Goal: Information Seeking & Learning: Check status

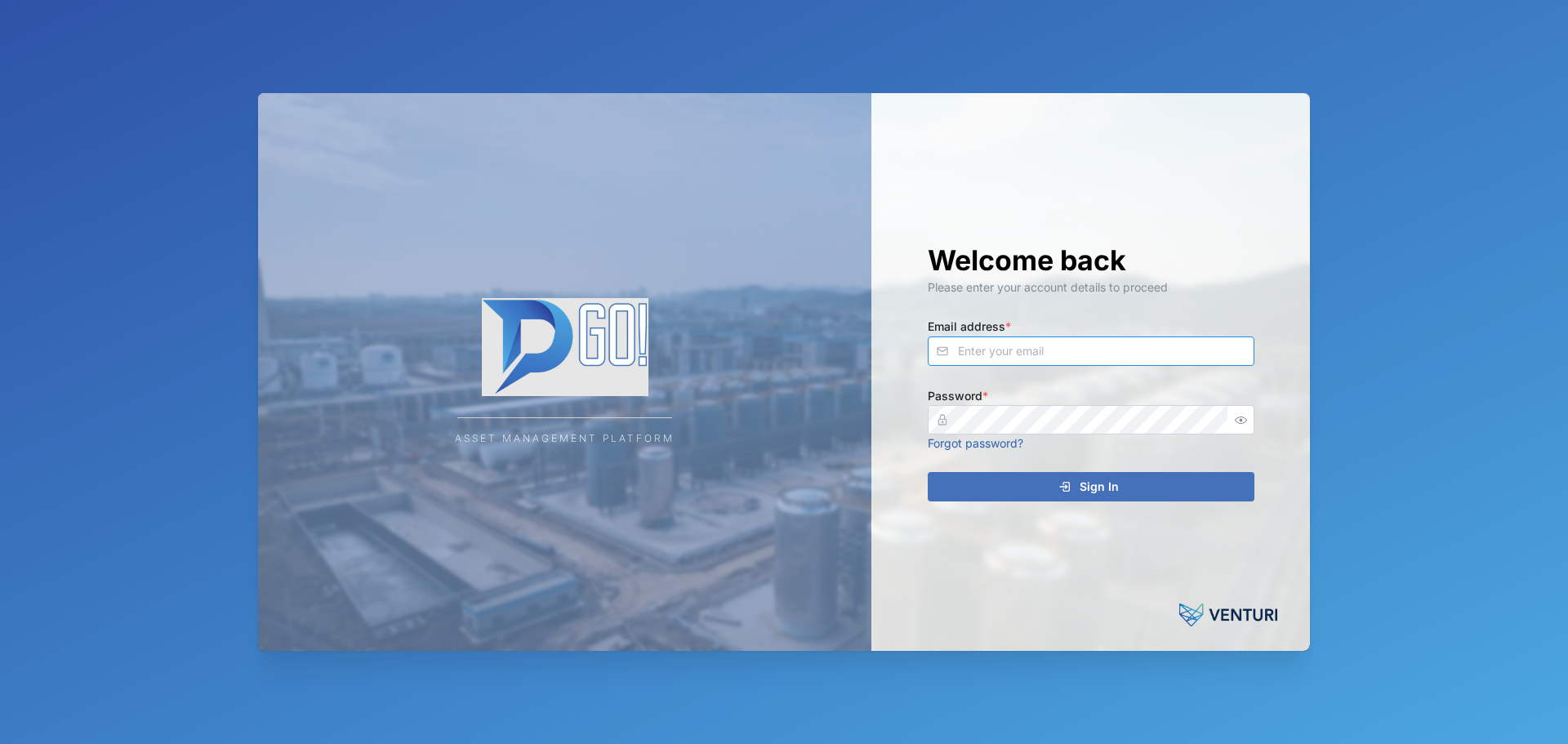
click at [1079, 345] on input "Email address *" at bounding box center [1091, 351] width 326 height 29
type input "[EMAIL_ADDRESS][PERSON_NAME][DOMAIN_NAME]"
click at [928, 472] on button "Sign In" at bounding box center [1091, 486] width 326 height 29
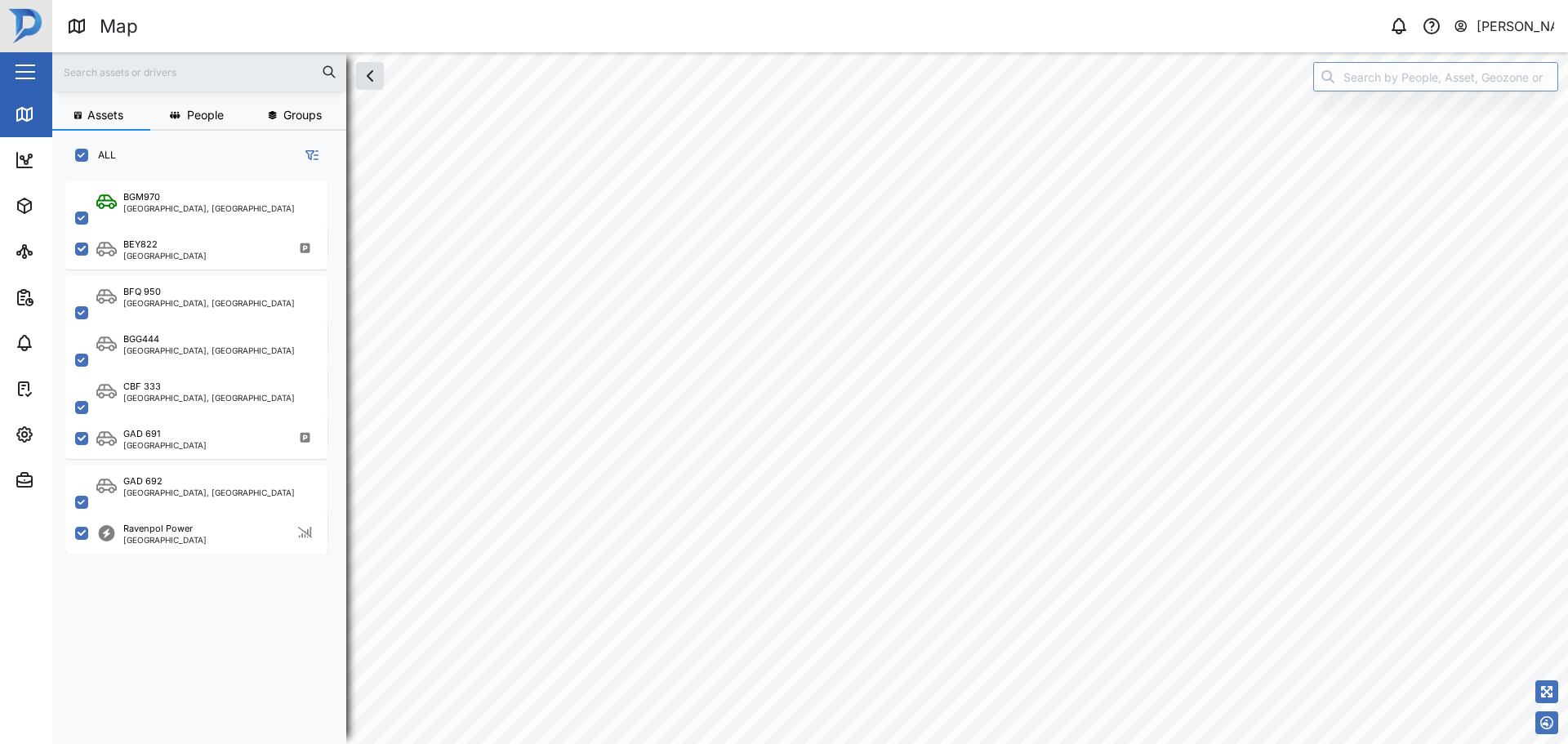
checkbox input "true"
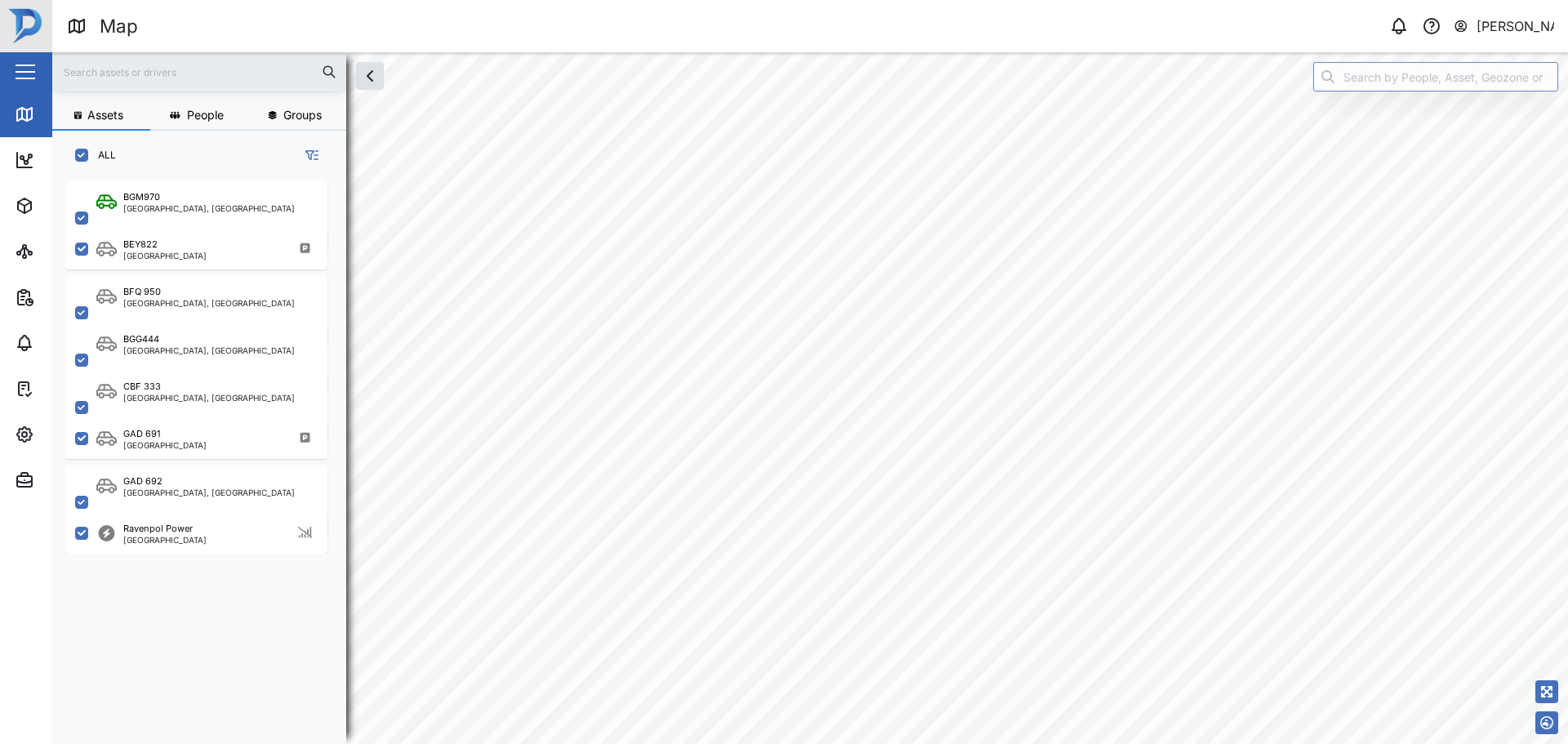
checkbox input "true"
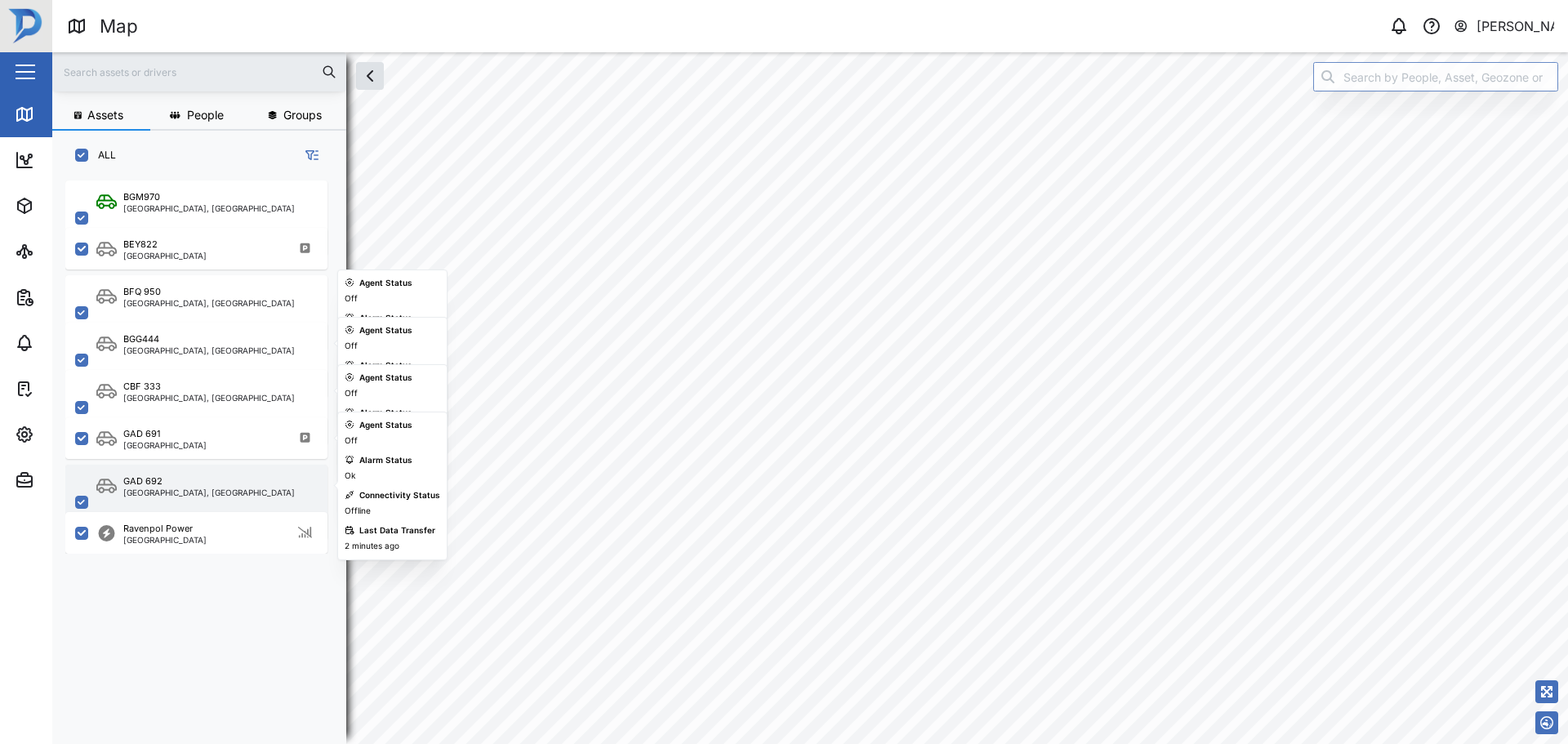
click at [229, 503] on div "GAD [STREET_ADDRESS]" at bounding box center [196, 502] width 262 height 75
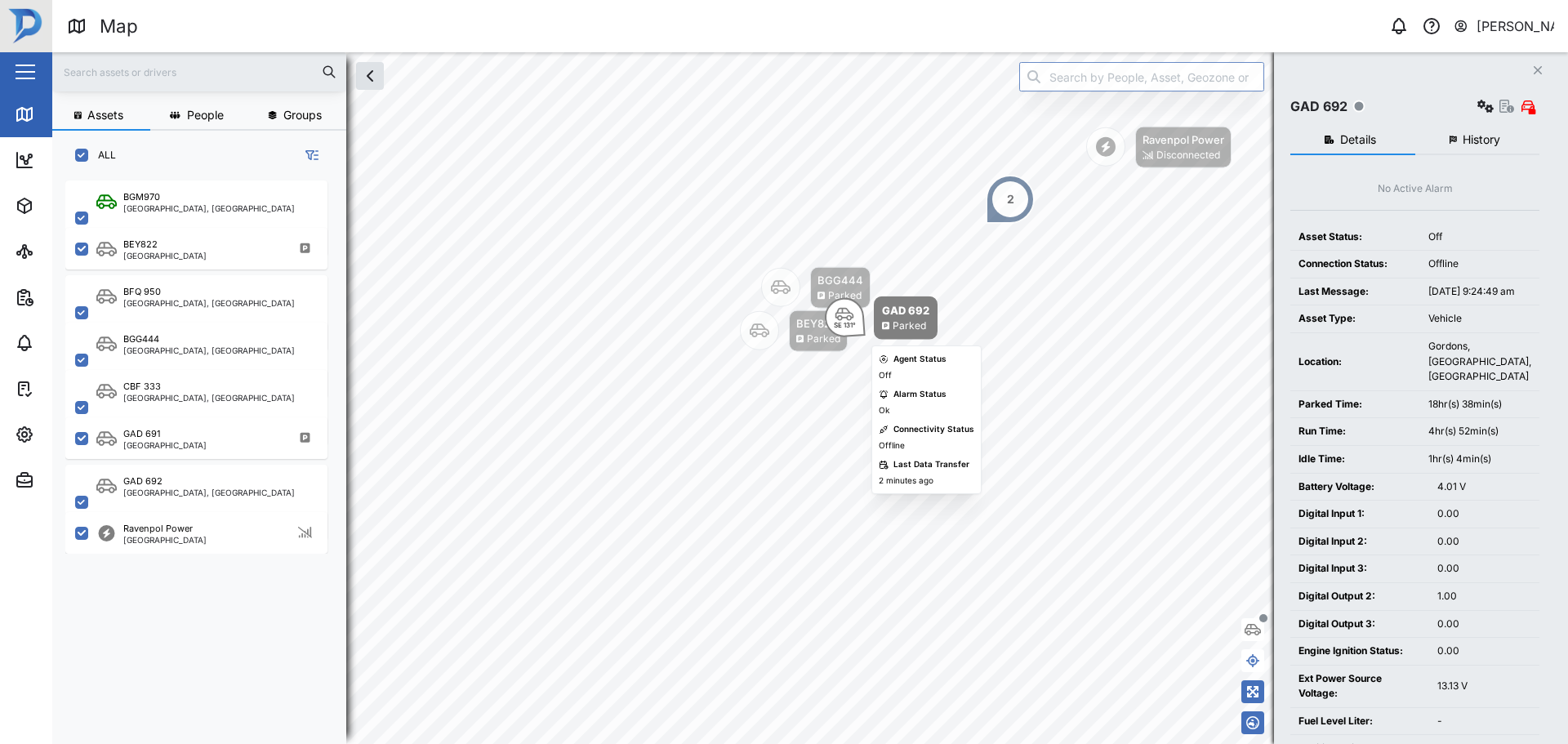
click at [852, 325] on div "SE 131°" at bounding box center [844, 324] width 22 height 7
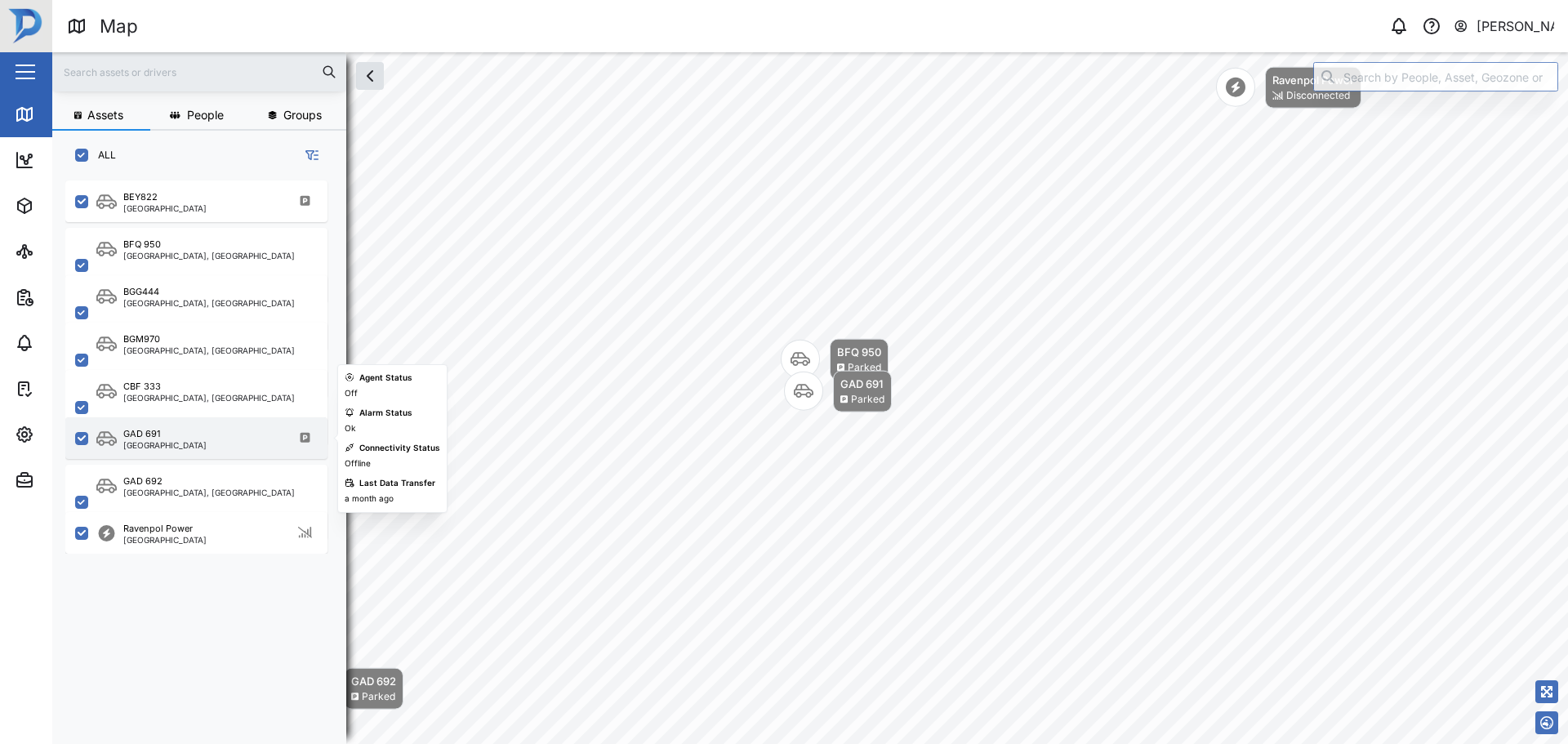
click at [229, 441] on div "GAD 691 [GEOGRAPHIC_DATA]" at bounding box center [206, 437] width 221 height 22
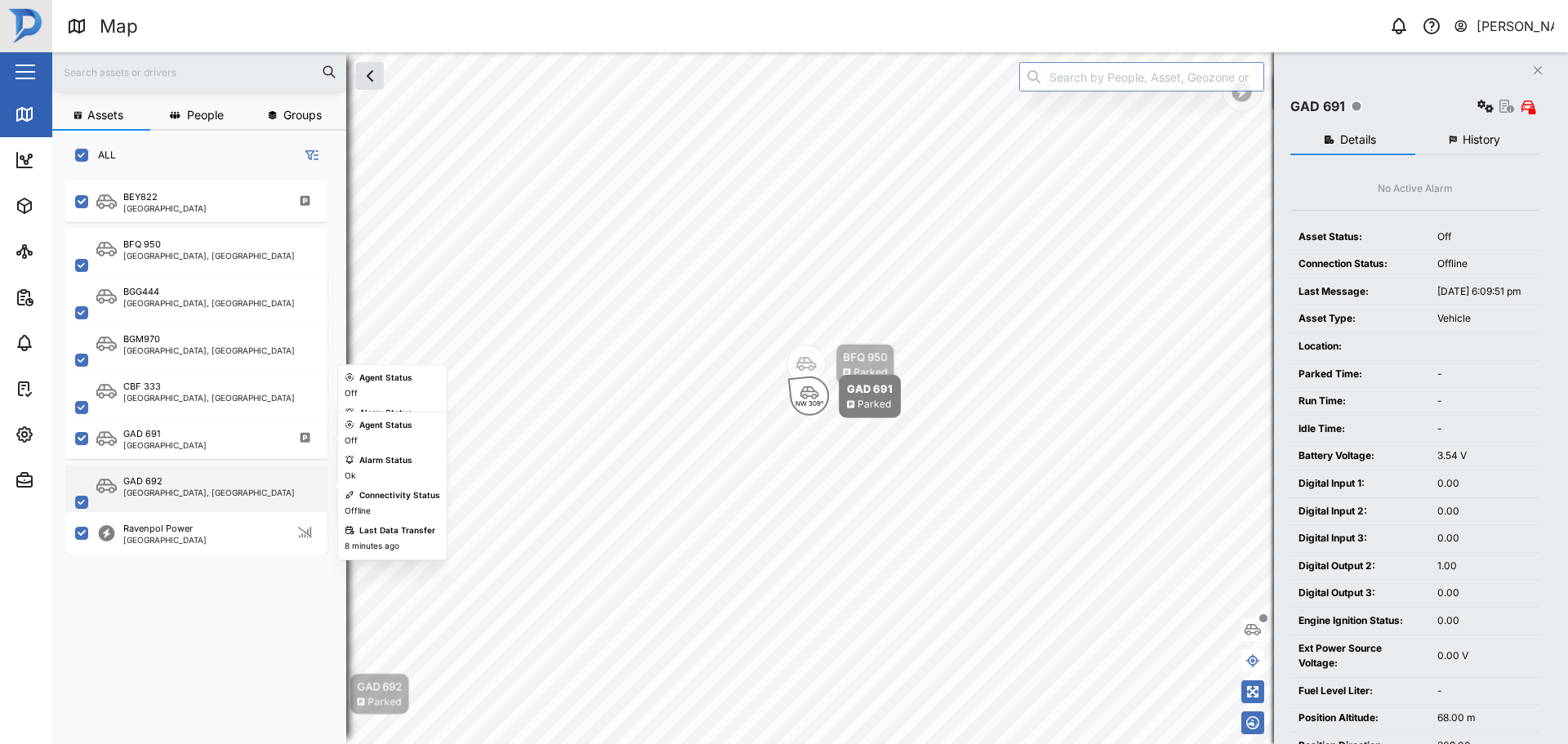
click at [225, 505] on div "GAD [STREET_ADDRESS]" at bounding box center [196, 502] width 262 height 75
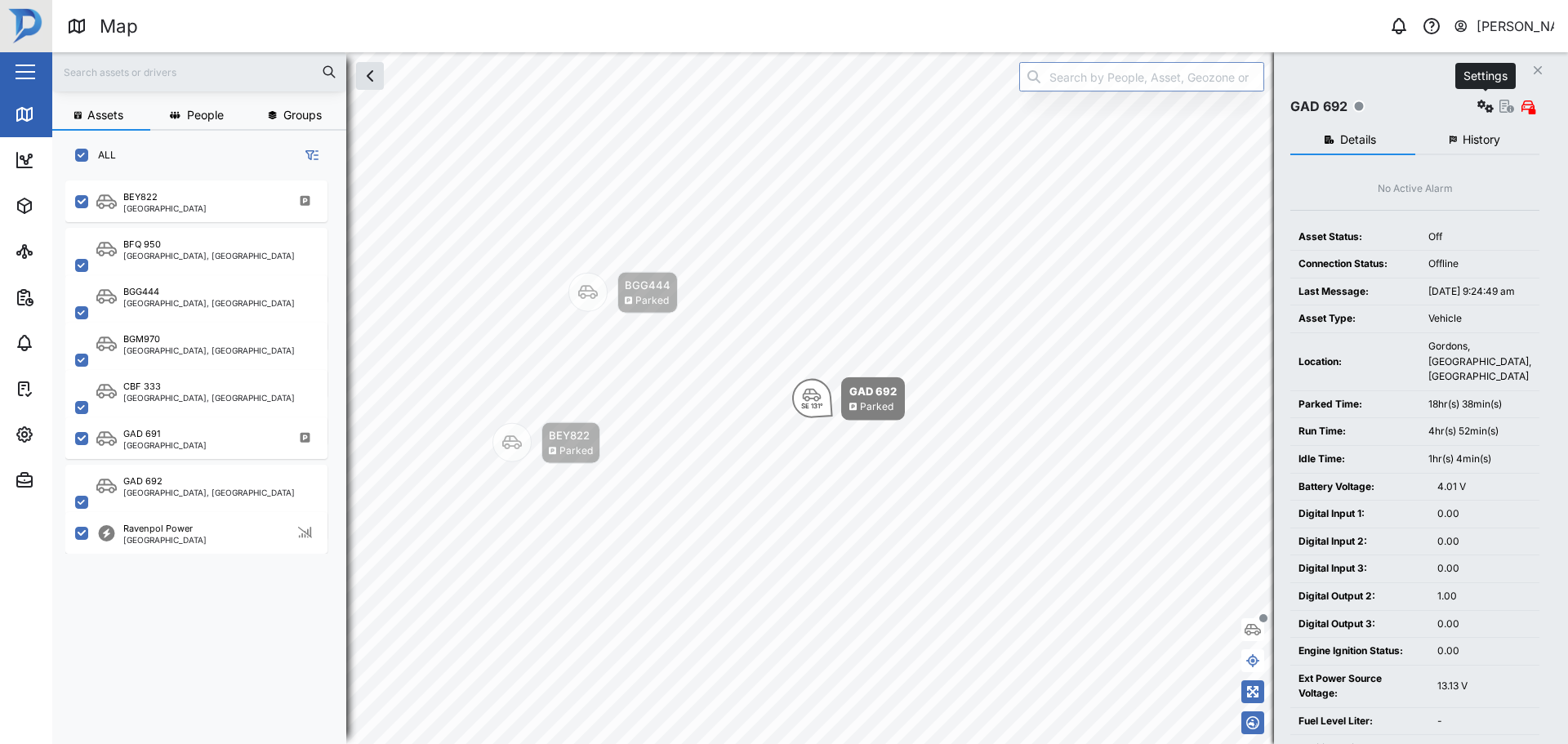
click at [1491, 109] on icon "button" at bounding box center [1485, 105] width 17 height 13
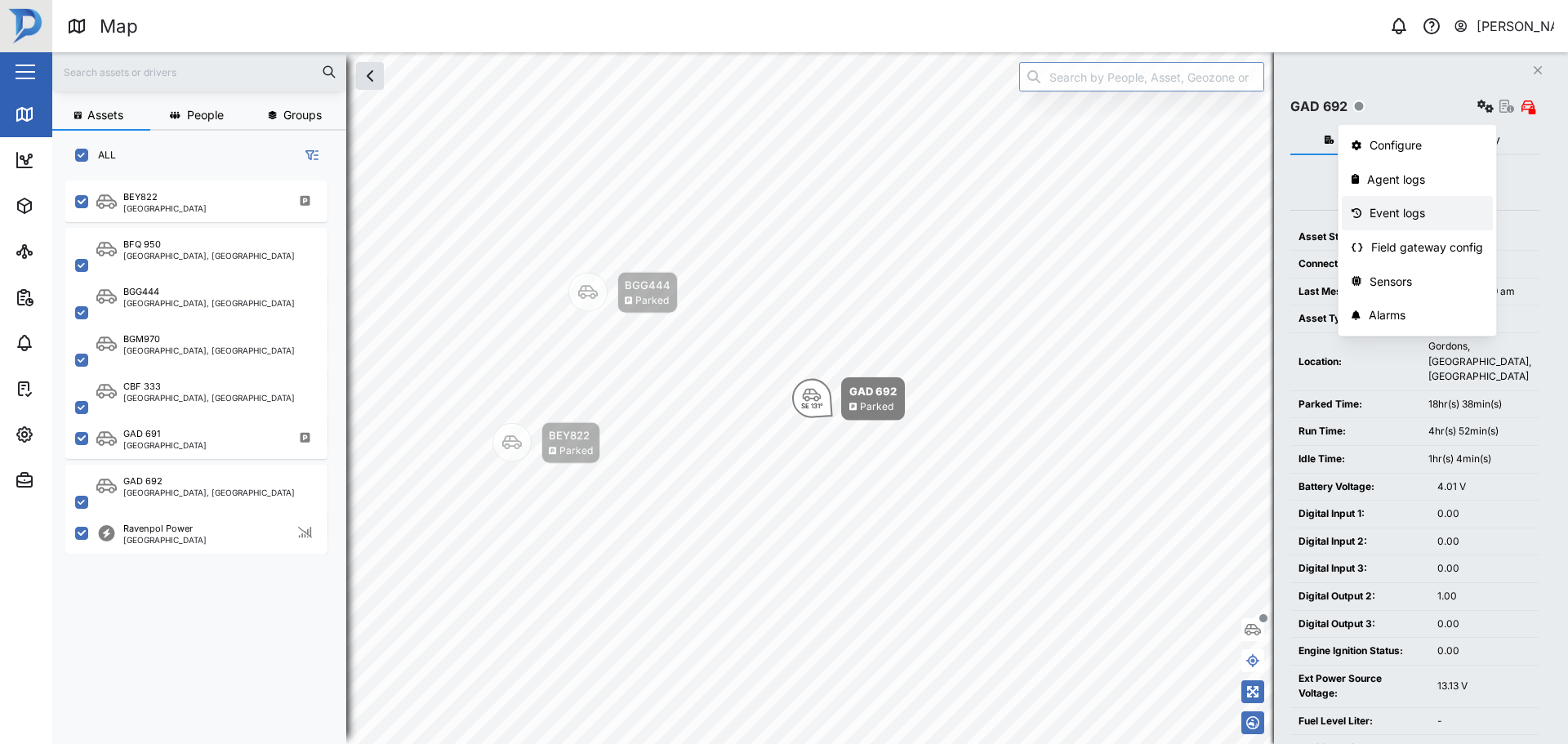
click at [1463, 214] on div "Event logs" at bounding box center [1425, 213] width 113 height 18
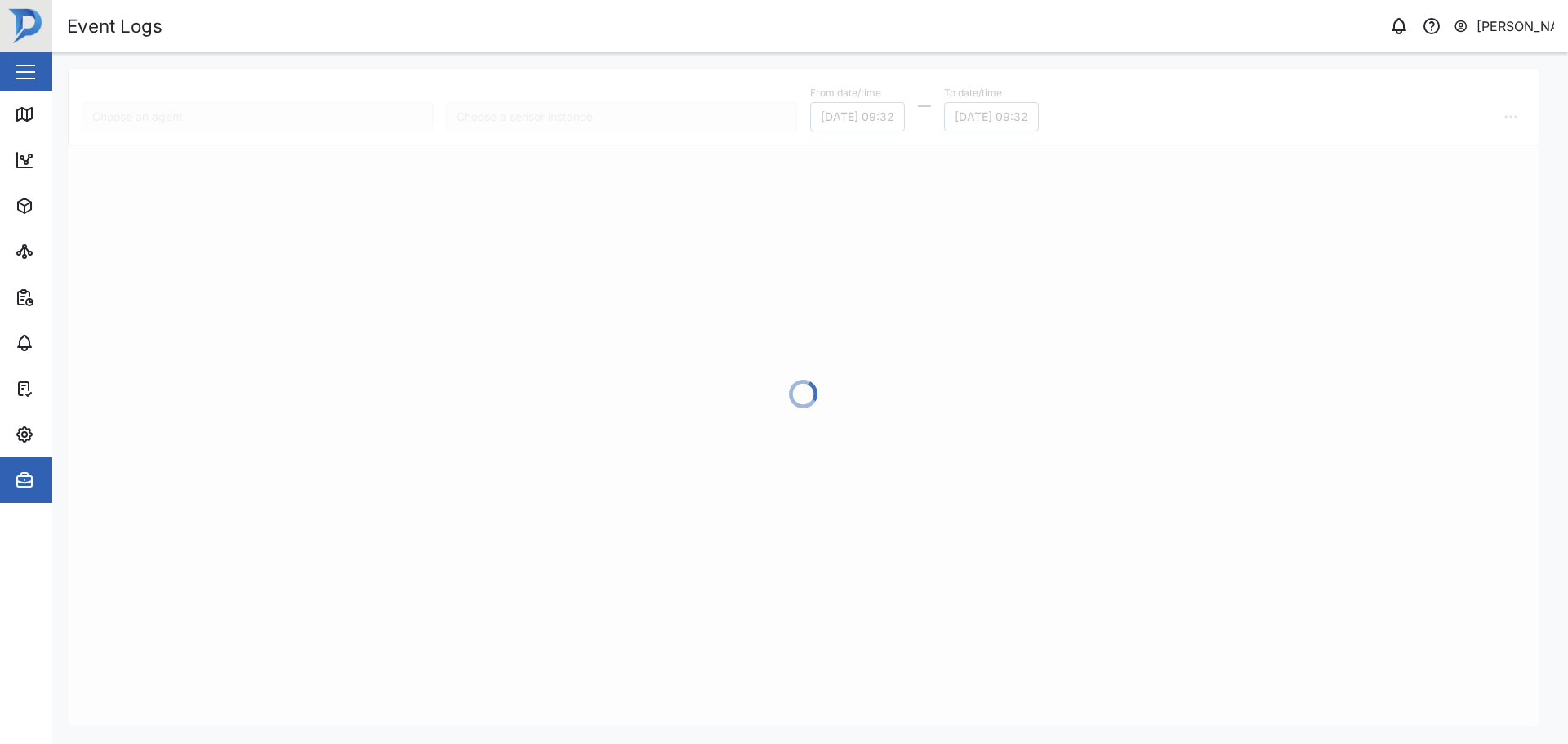
type input "GAD 692"
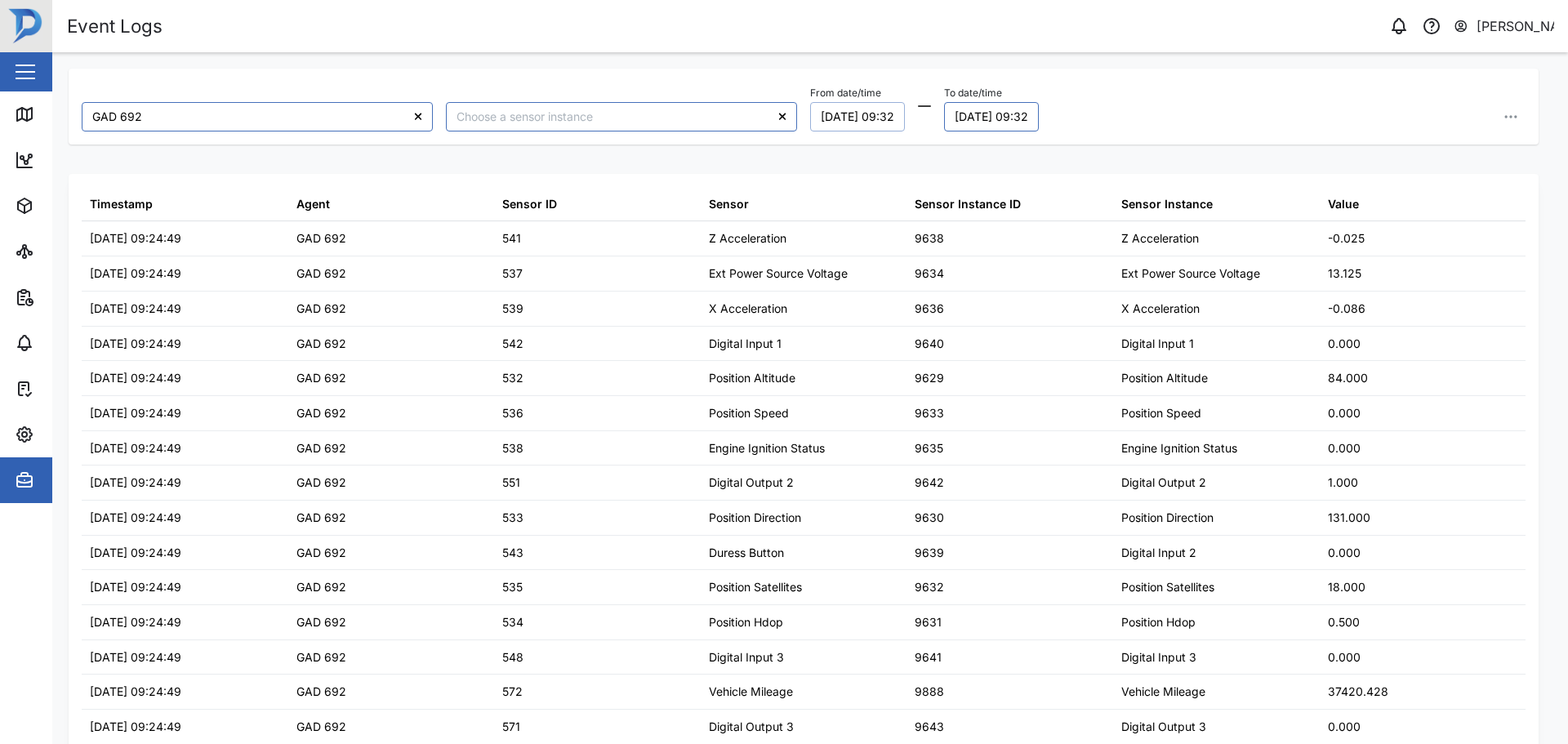
click at [860, 118] on button "[DATE] 09:32" at bounding box center [857, 117] width 94 height 29
click at [835, 165] on icon "button" at bounding box center [833, 162] width 13 height 13
click at [1015, 166] on icon "button" at bounding box center [1015, 162] width 13 height 13
click at [829, 223] on button "1" at bounding box center [833, 224] width 29 height 29
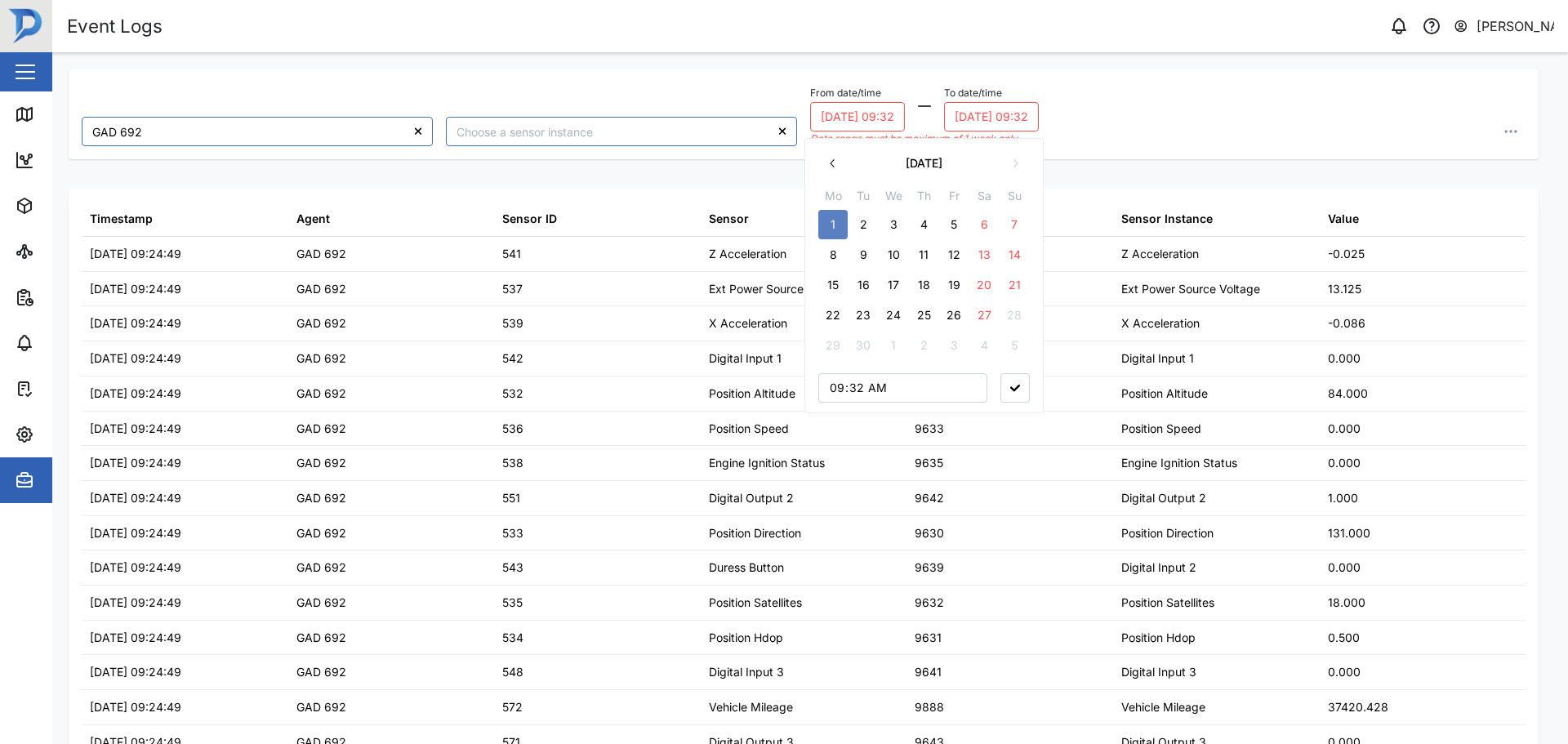
click at [837, 262] on button "8" at bounding box center [833, 255] width 29 height 29
click at [1007, 103] on button "[DATE] 09:32" at bounding box center [991, 117] width 94 height 29
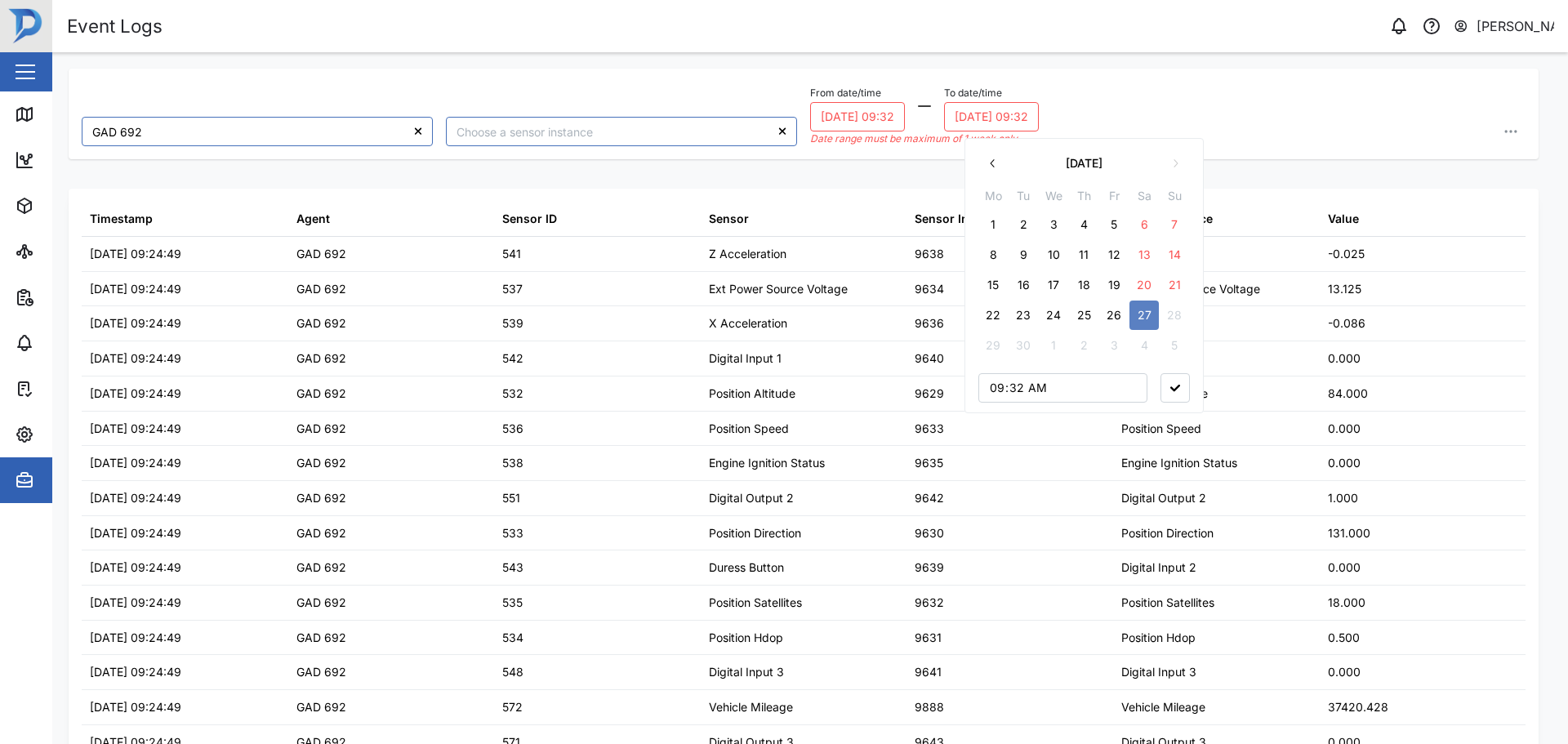
click at [1170, 253] on button "14" at bounding box center [1174, 255] width 29 height 29
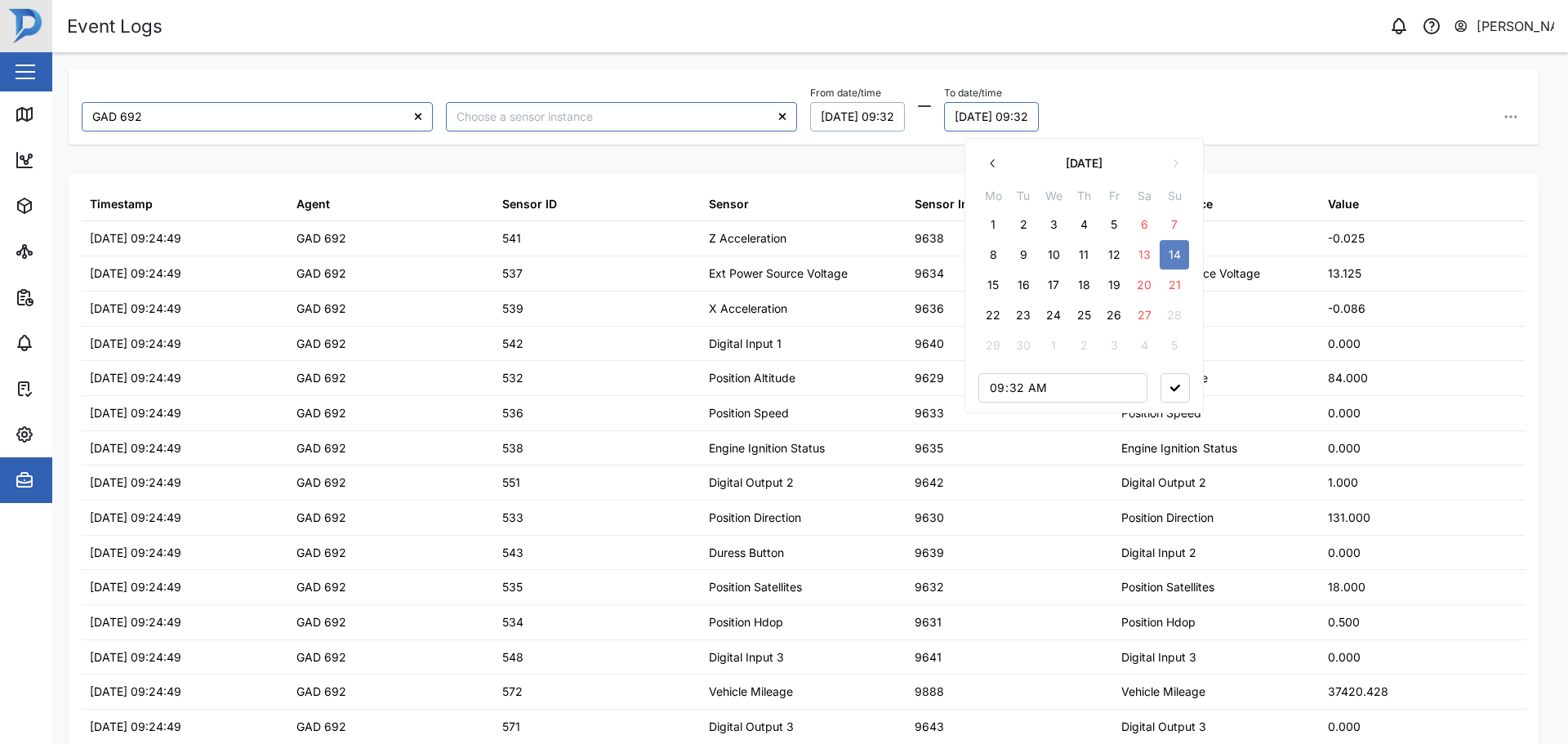
click at [1150, 60] on div "GAD 692 From date/time [DATE] 09:32 To date/time [DATE] 09:32 [DATE] Mo Tu We T…" at bounding box center [810, 68] width 1516 height 32
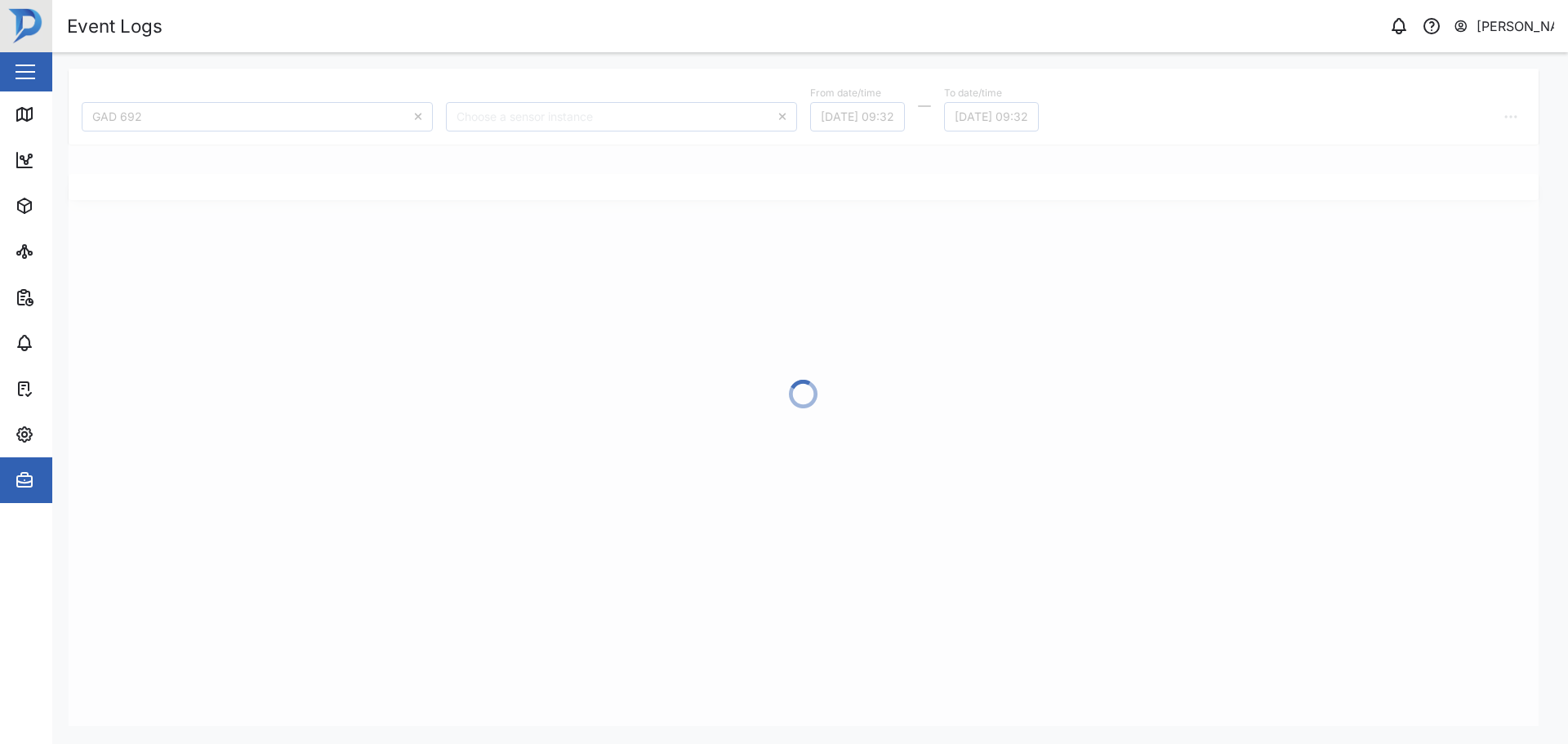
click at [682, 117] on div at bounding box center [803, 397] width 1470 height 658
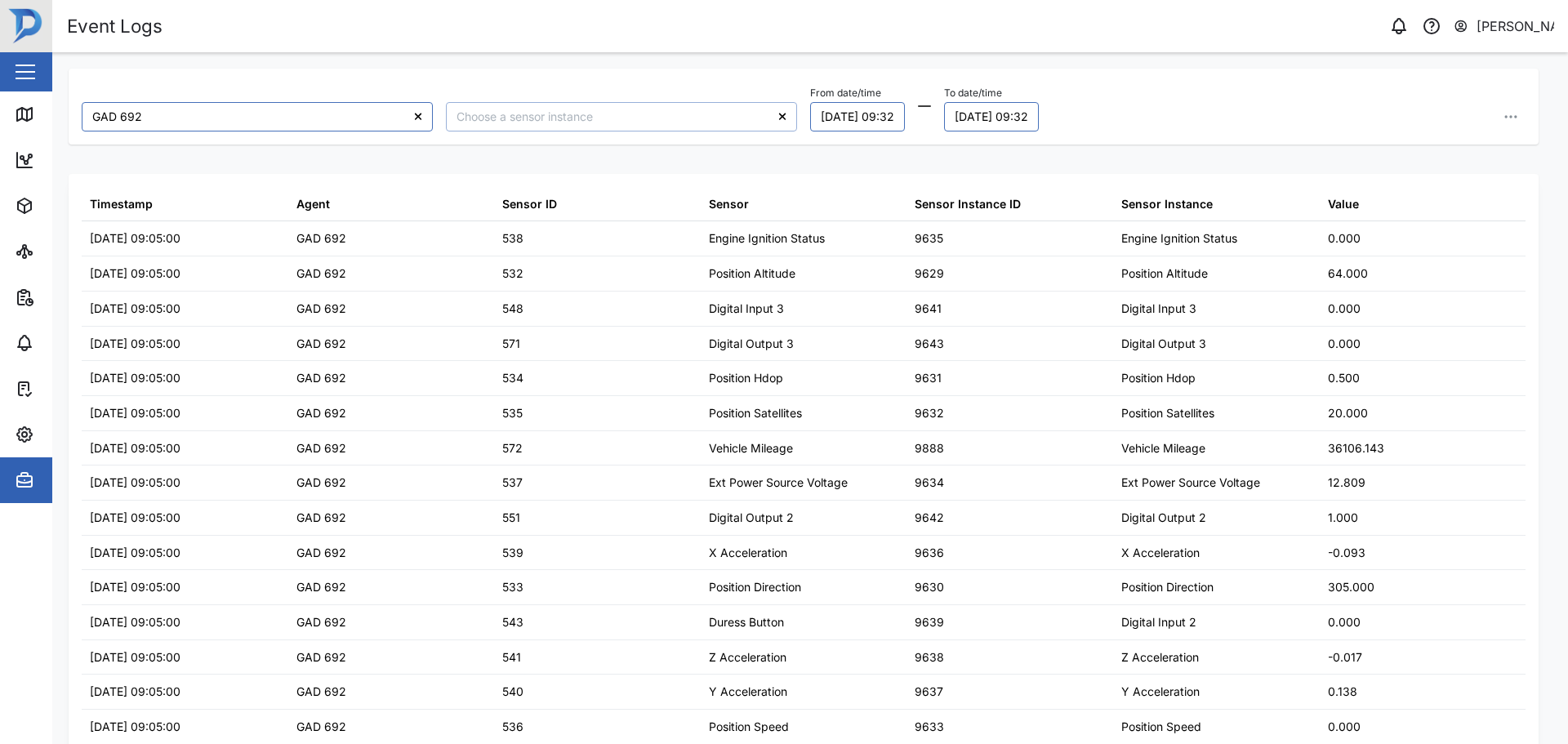
click at [639, 119] on input "search" at bounding box center [621, 117] width 351 height 29
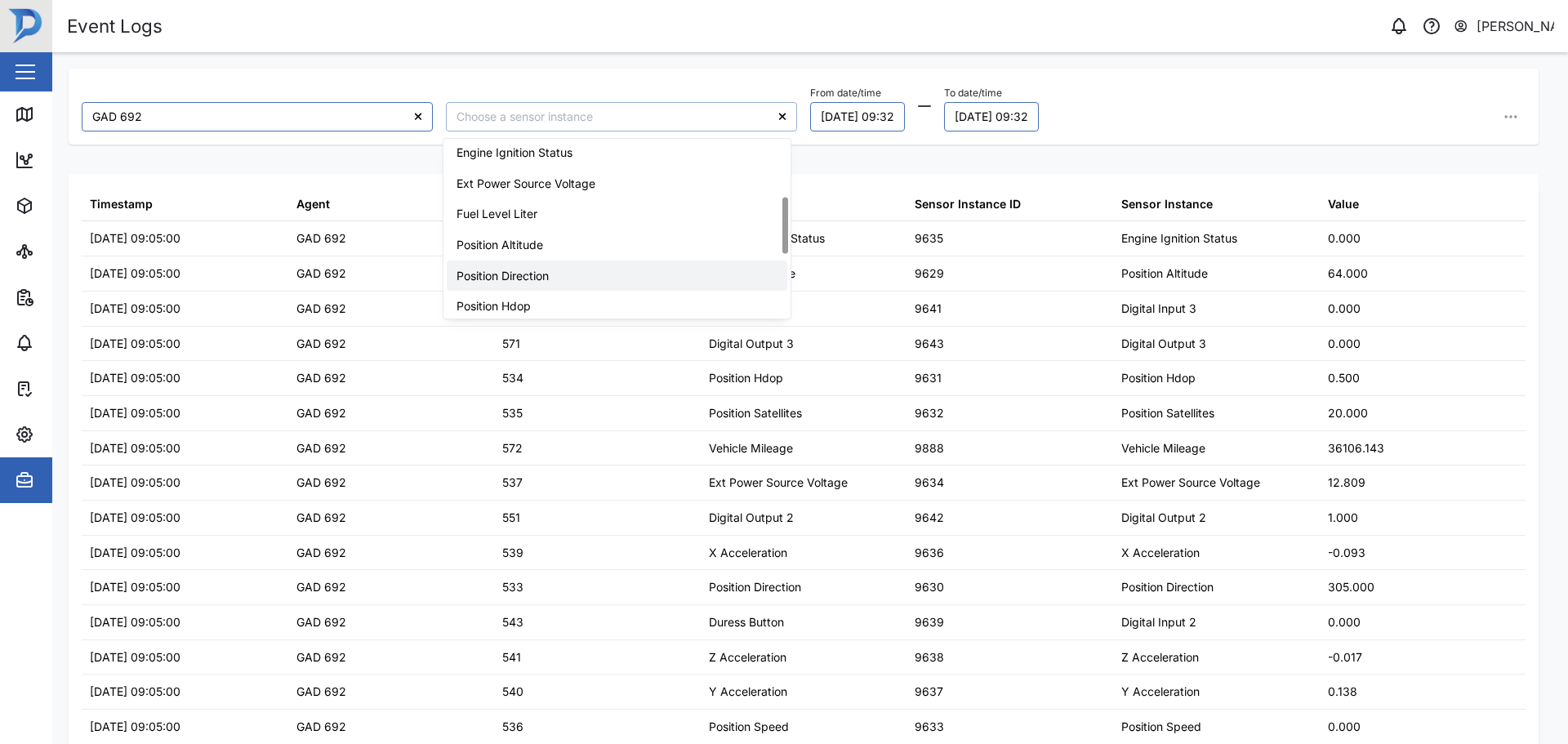
scroll to position [163, 0]
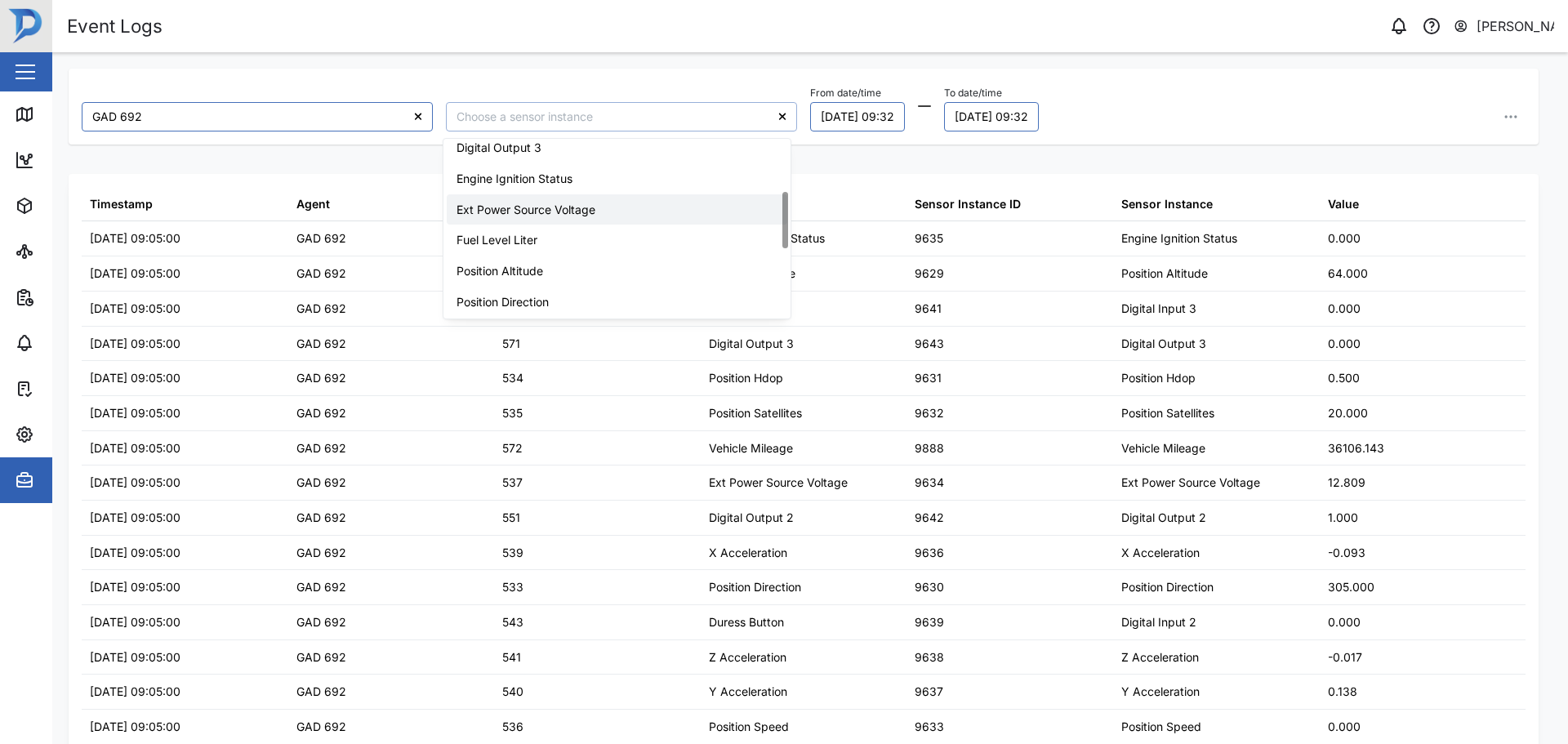
type input "Ext Power Source Voltage"
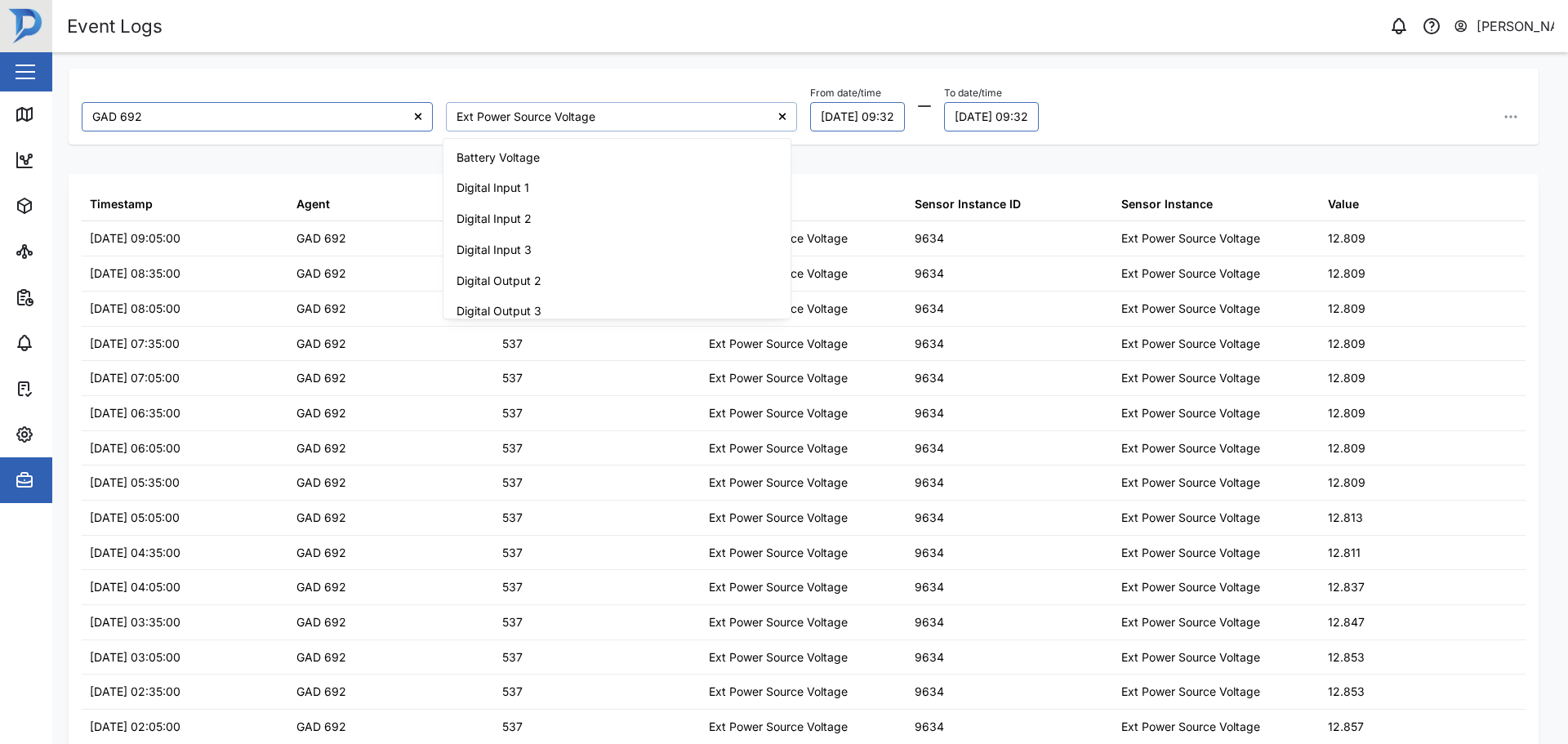
scroll to position [75, 0]
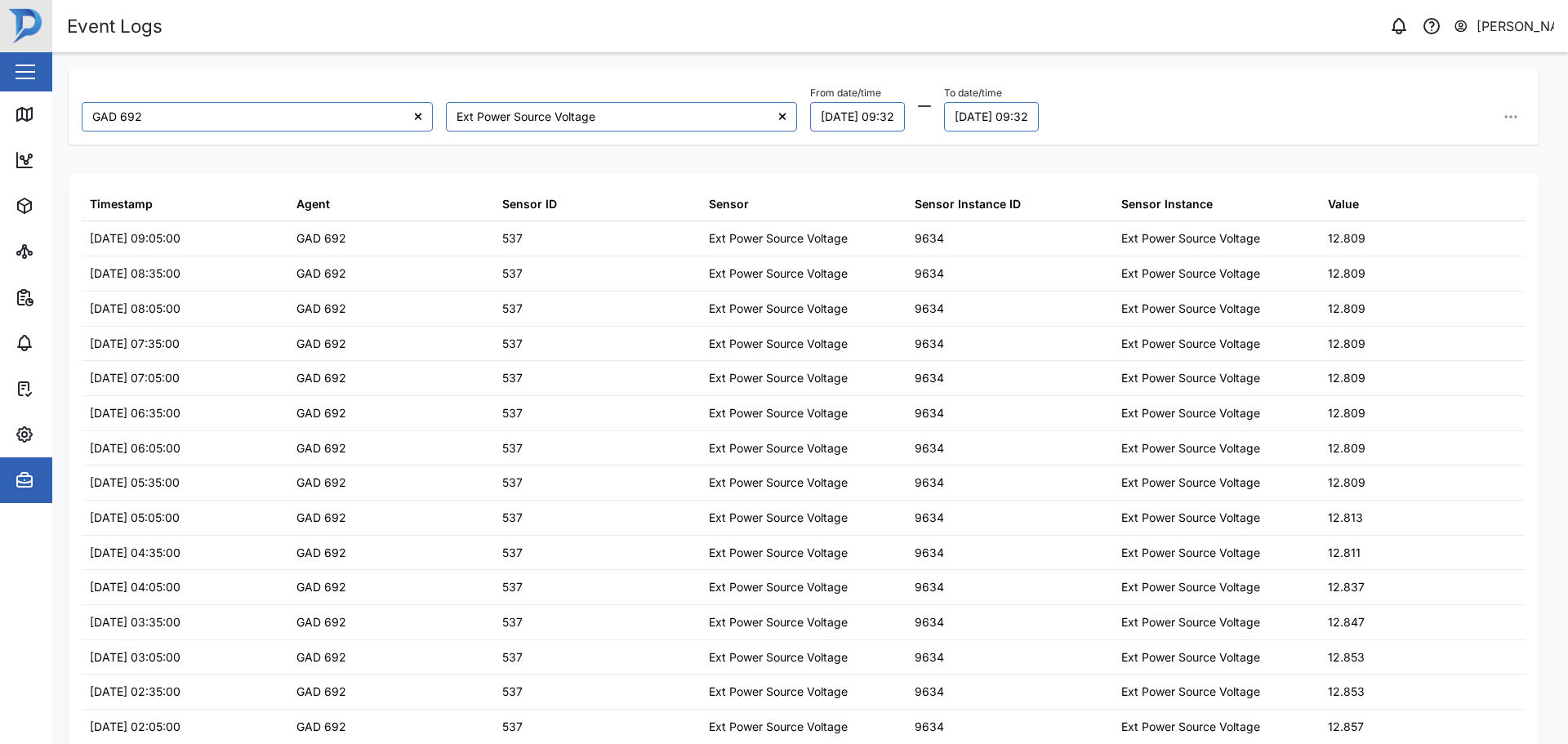
click at [795, 70] on div "GAD 692 Ext Power Source Voltage From date/time [DATE] 09:32 To date/time [DATE…" at bounding box center [803, 106] width 1470 height 76
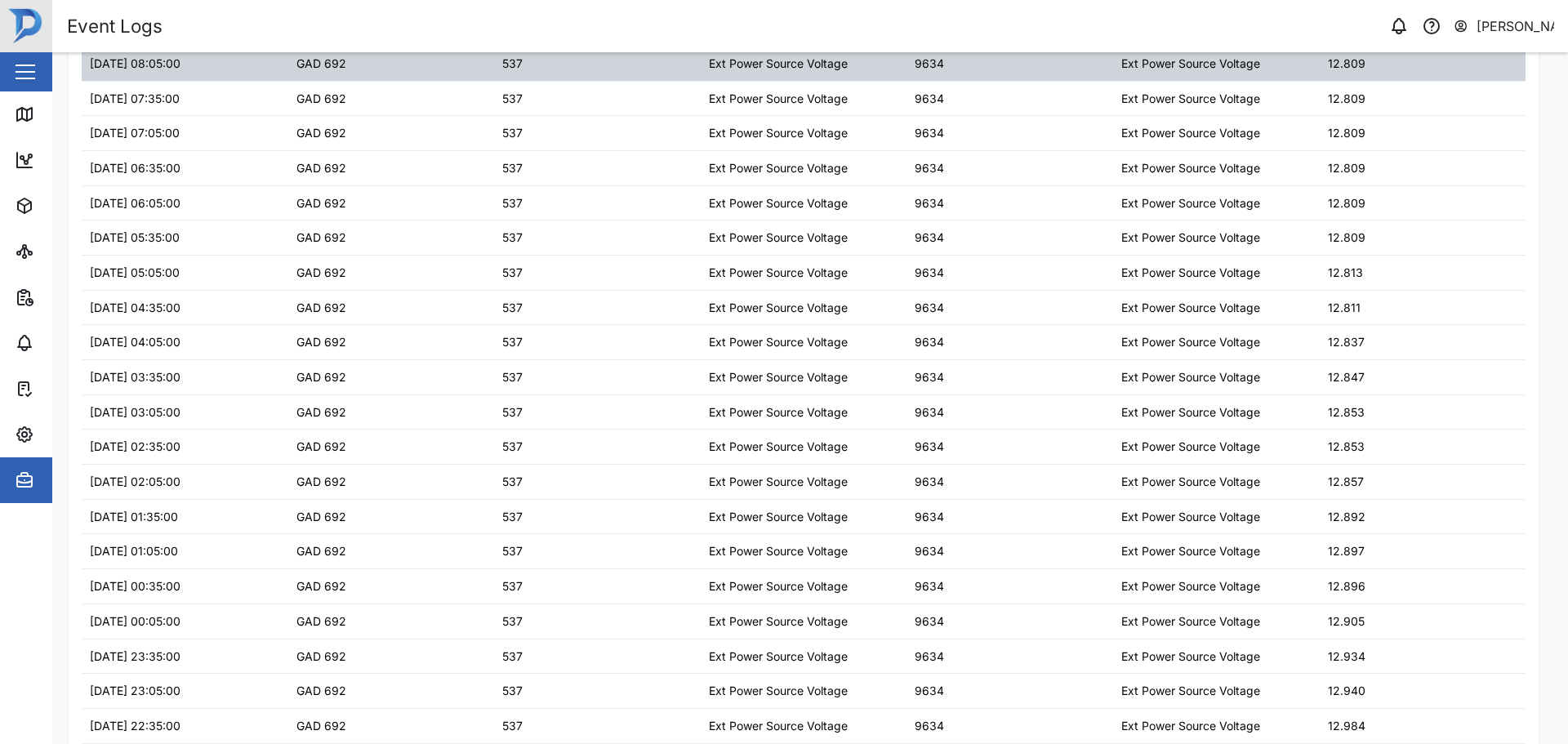
scroll to position [0, 0]
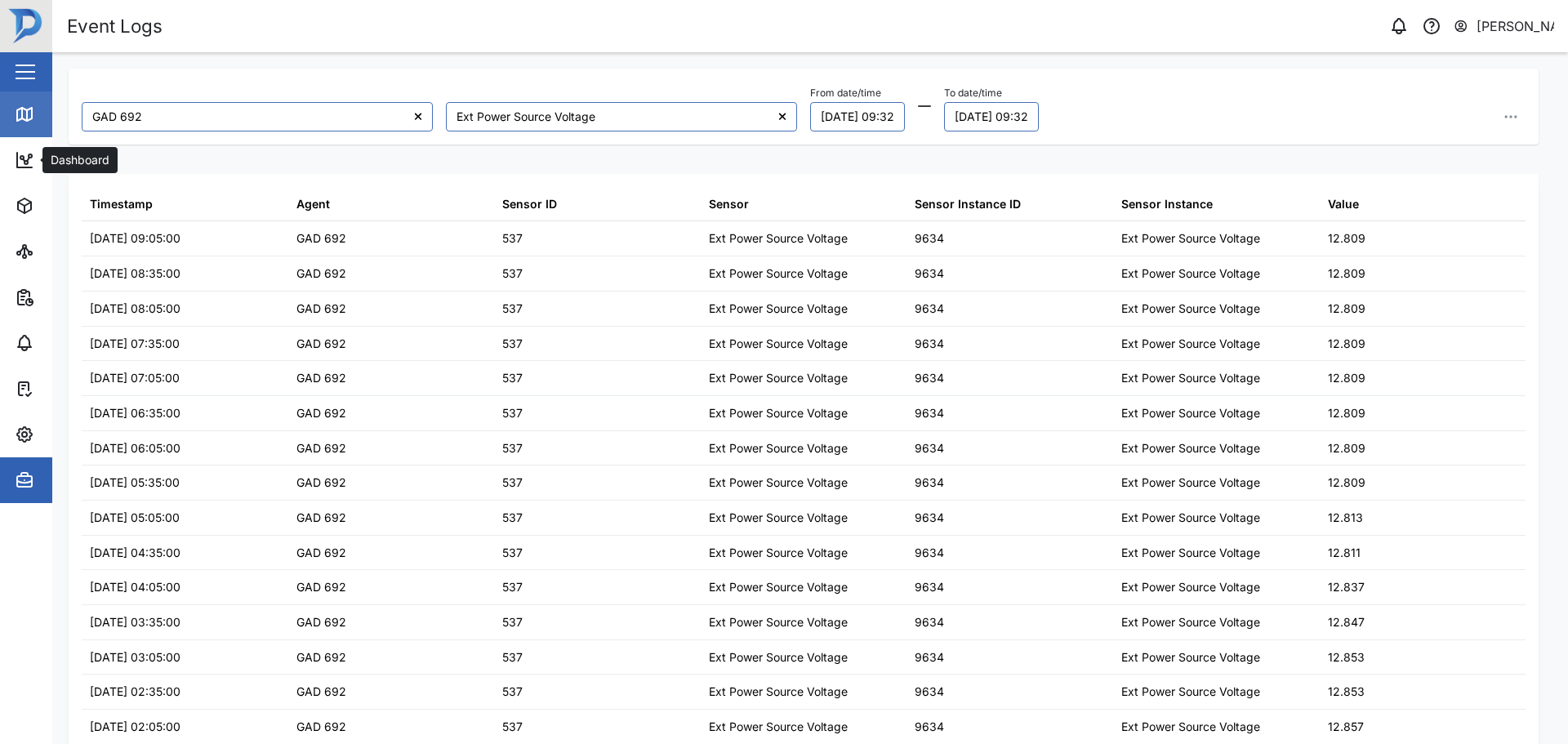
click at [31, 116] on icon at bounding box center [24, 114] width 15 height 13
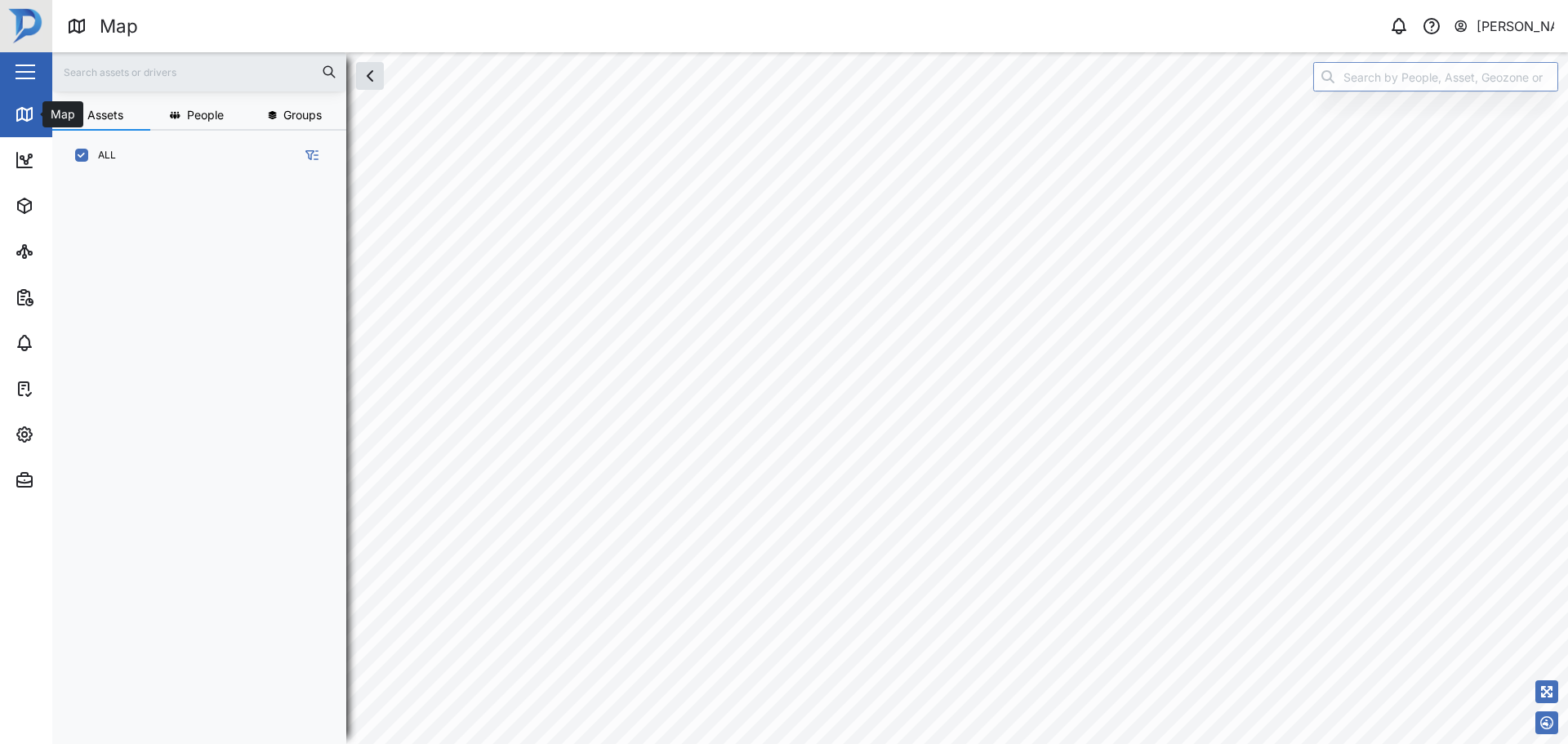
scroll to position [544, 256]
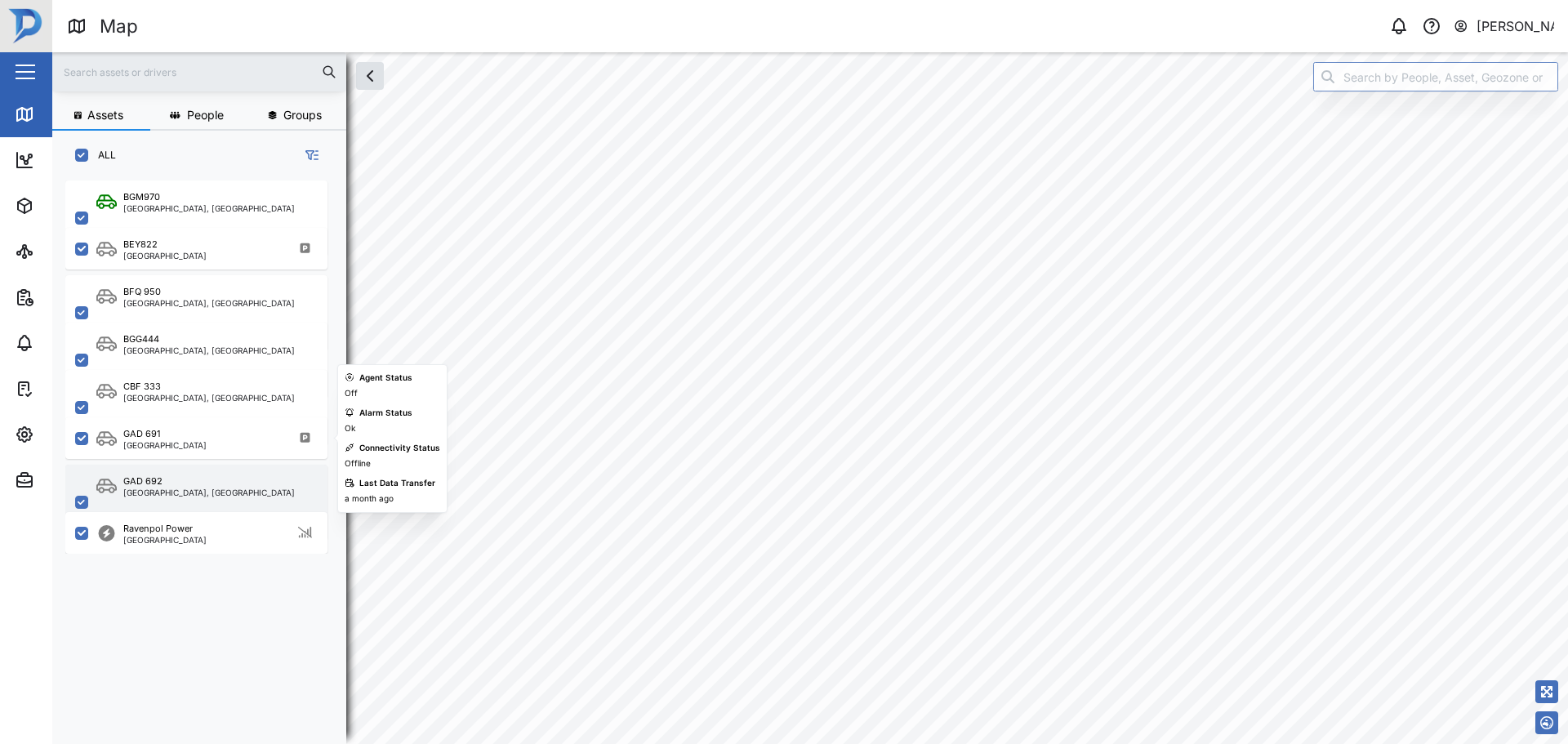
click at [229, 486] on div "GAD 692" at bounding box center [208, 482] width 171 height 14
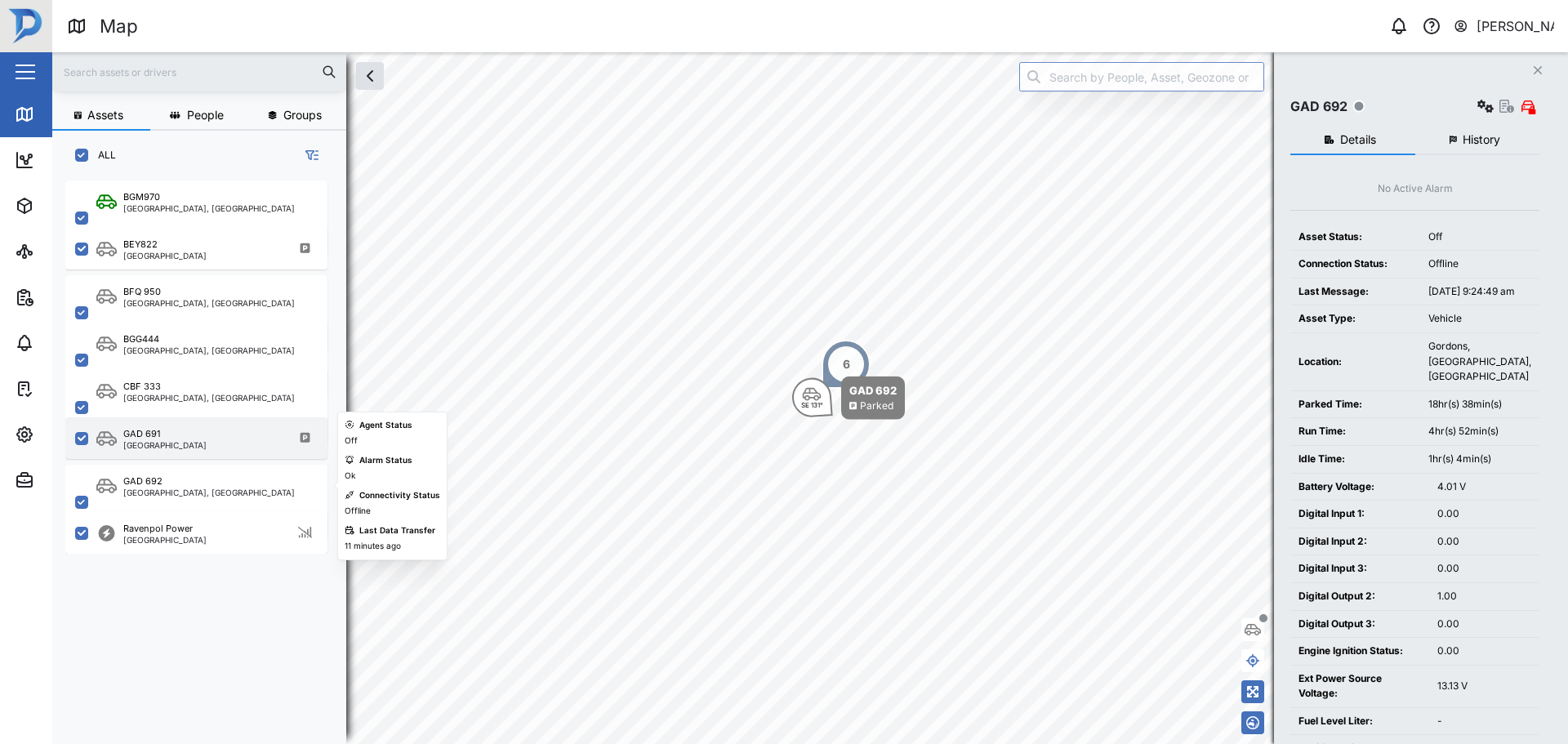
click at [223, 451] on div "GAD 691 [GEOGRAPHIC_DATA]" at bounding box center [196, 437] width 262 height 41
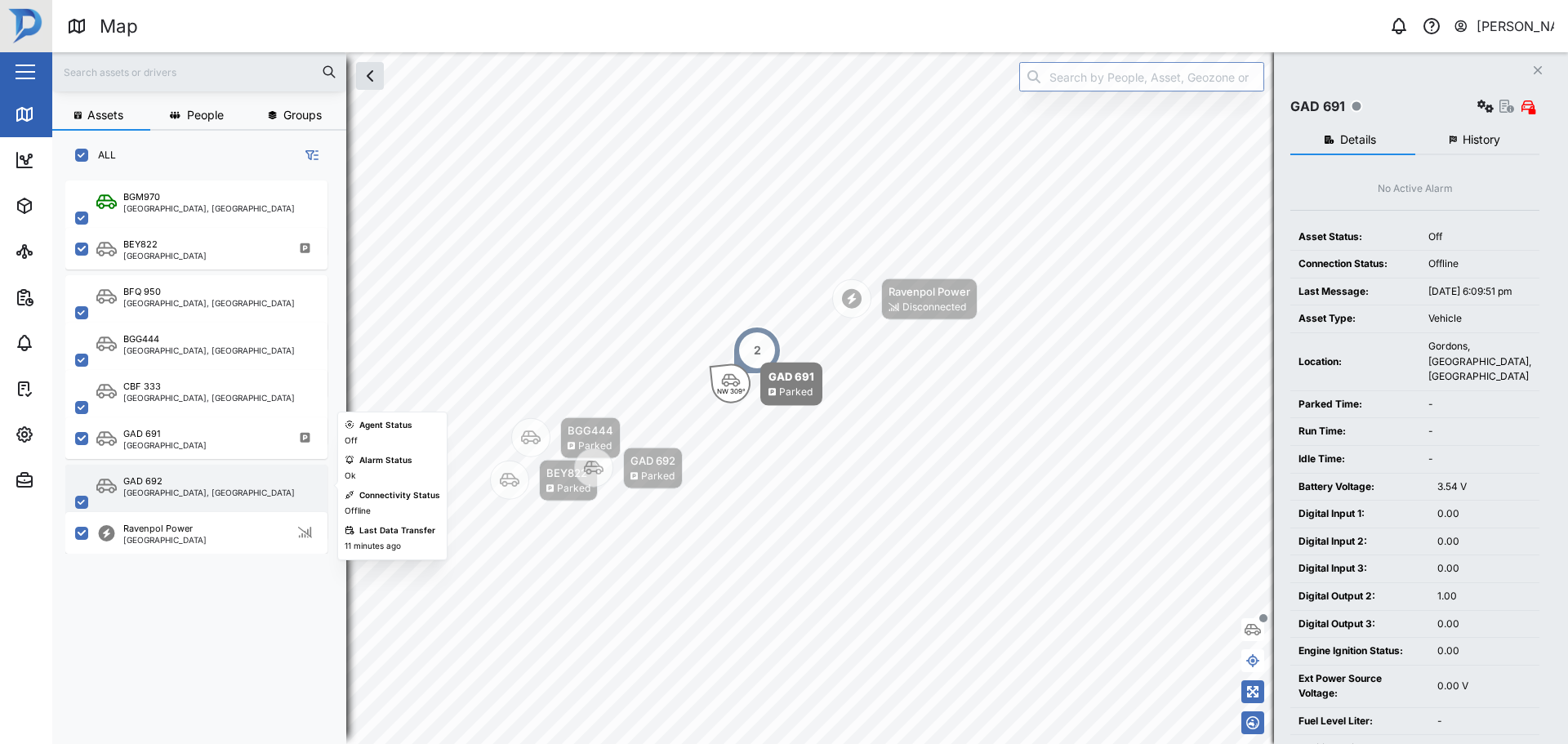
click at [200, 485] on div "GAD 692" at bounding box center [208, 482] width 171 height 14
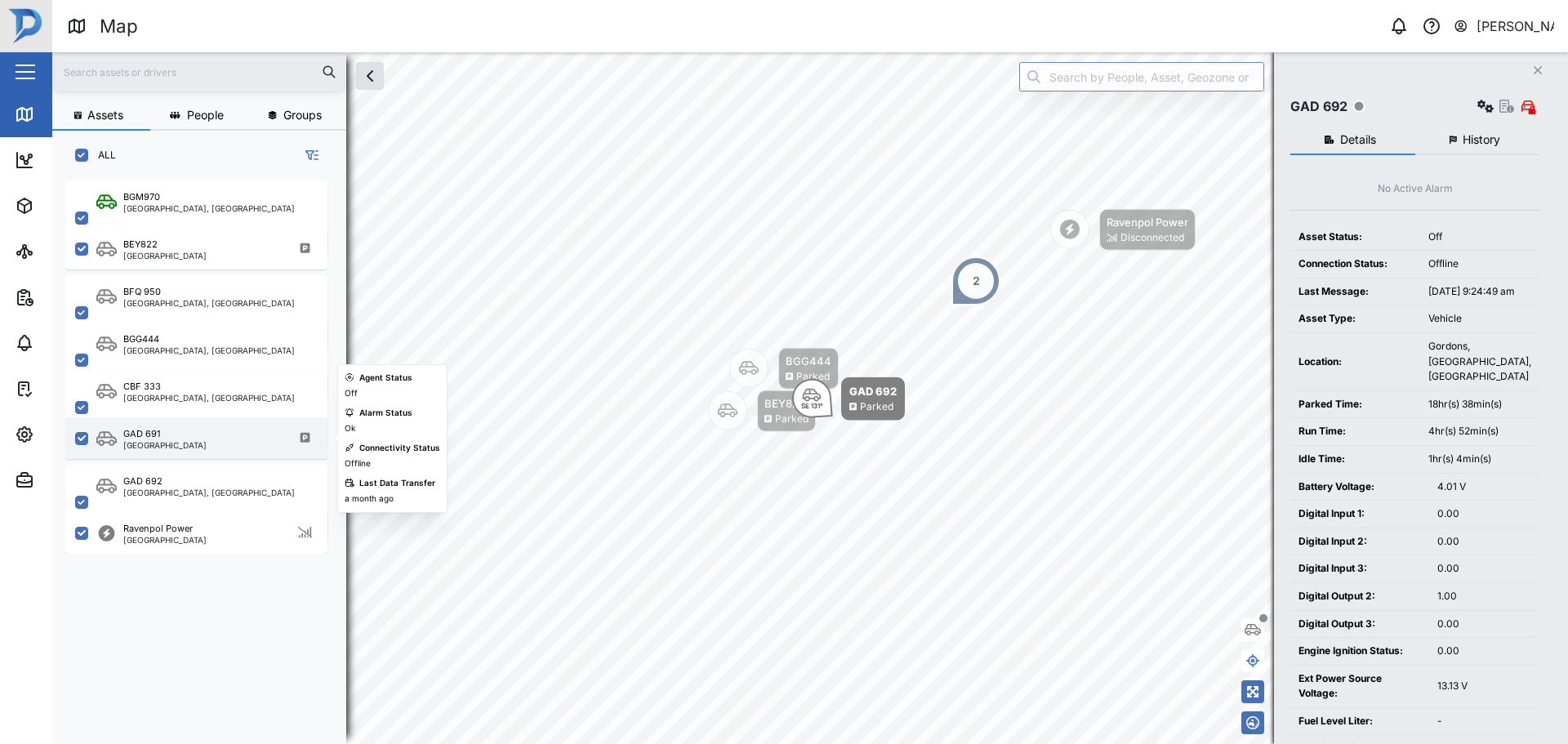
click at [210, 439] on div "GAD 691 [GEOGRAPHIC_DATA]" at bounding box center [206, 437] width 221 height 22
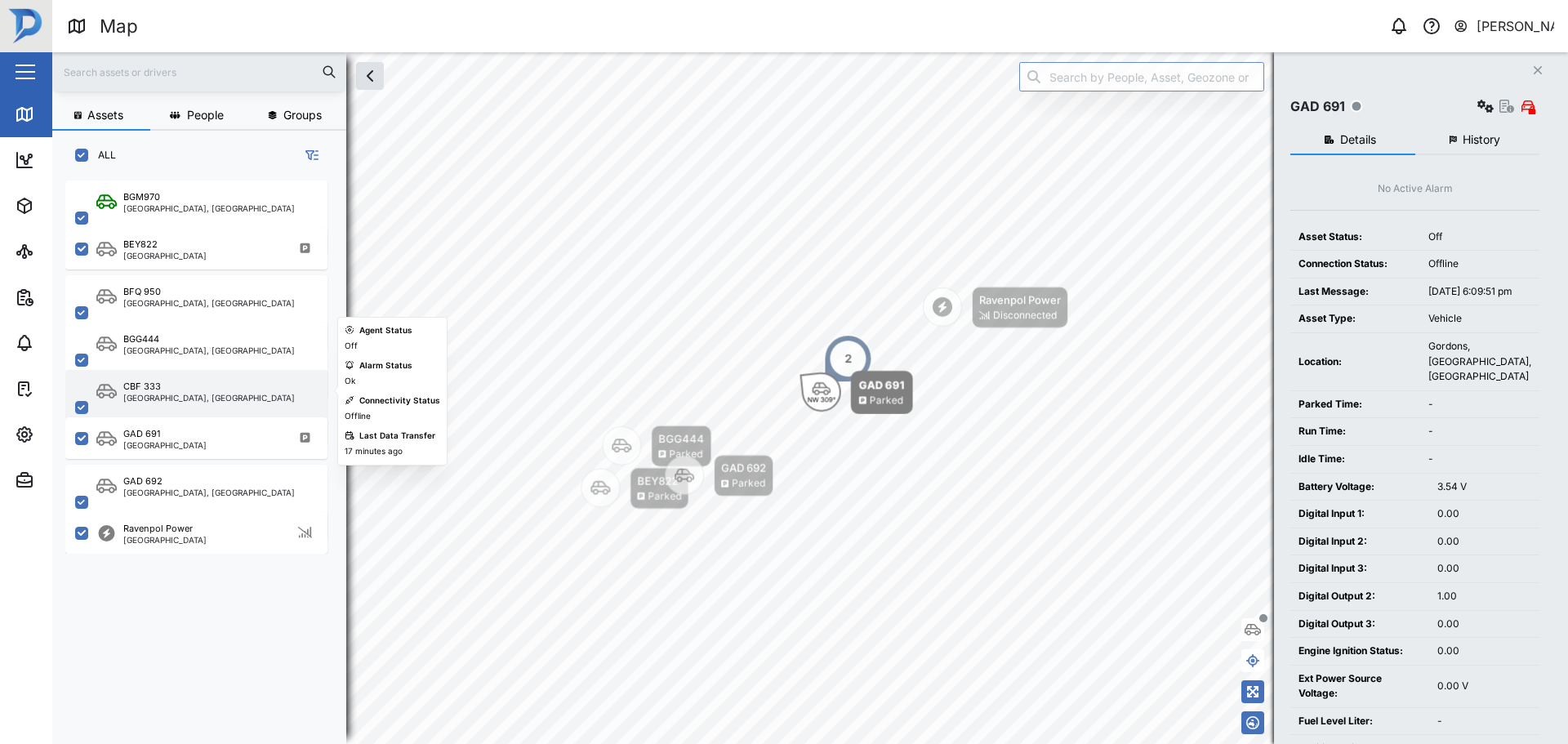
click at [210, 398] on div "[GEOGRAPHIC_DATA], [GEOGRAPHIC_DATA]" at bounding box center [208, 397] width 171 height 8
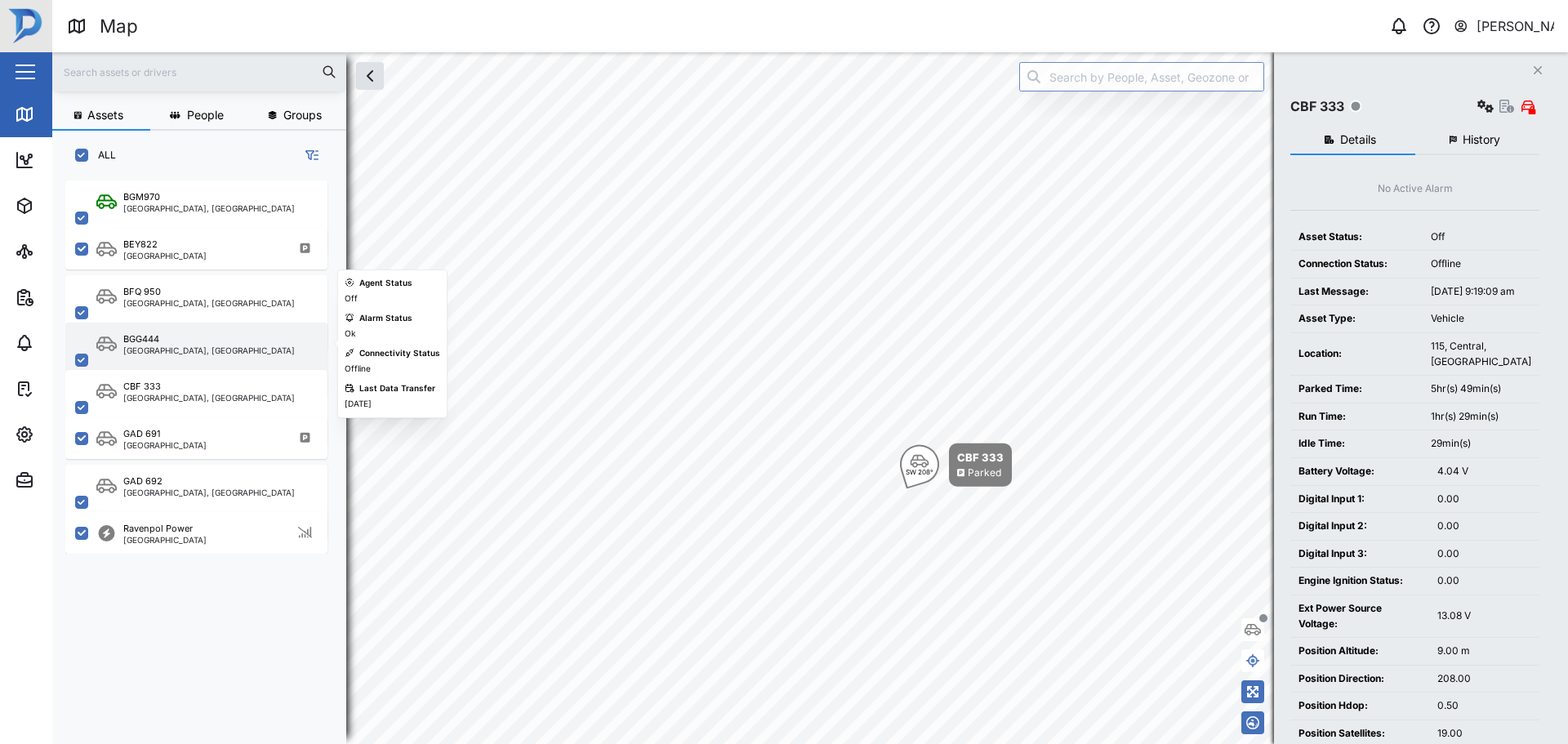
click at [205, 356] on div "BGG444 [GEOGRAPHIC_DATA], [GEOGRAPHIC_DATA]" at bounding box center [196, 360] width 262 height 75
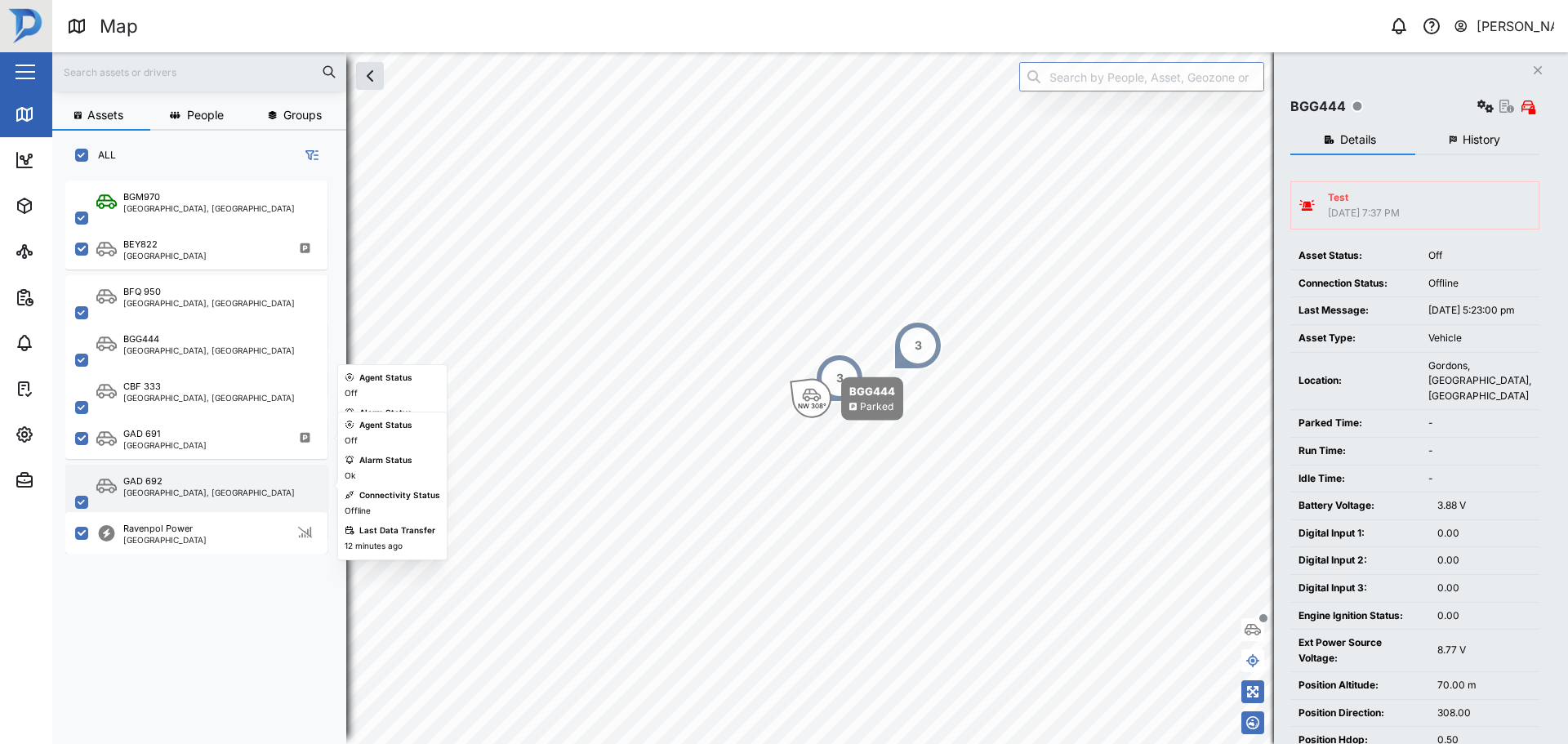
click at [176, 470] on div "GAD [STREET_ADDRESS]" at bounding box center [196, 502] width 262 height 75
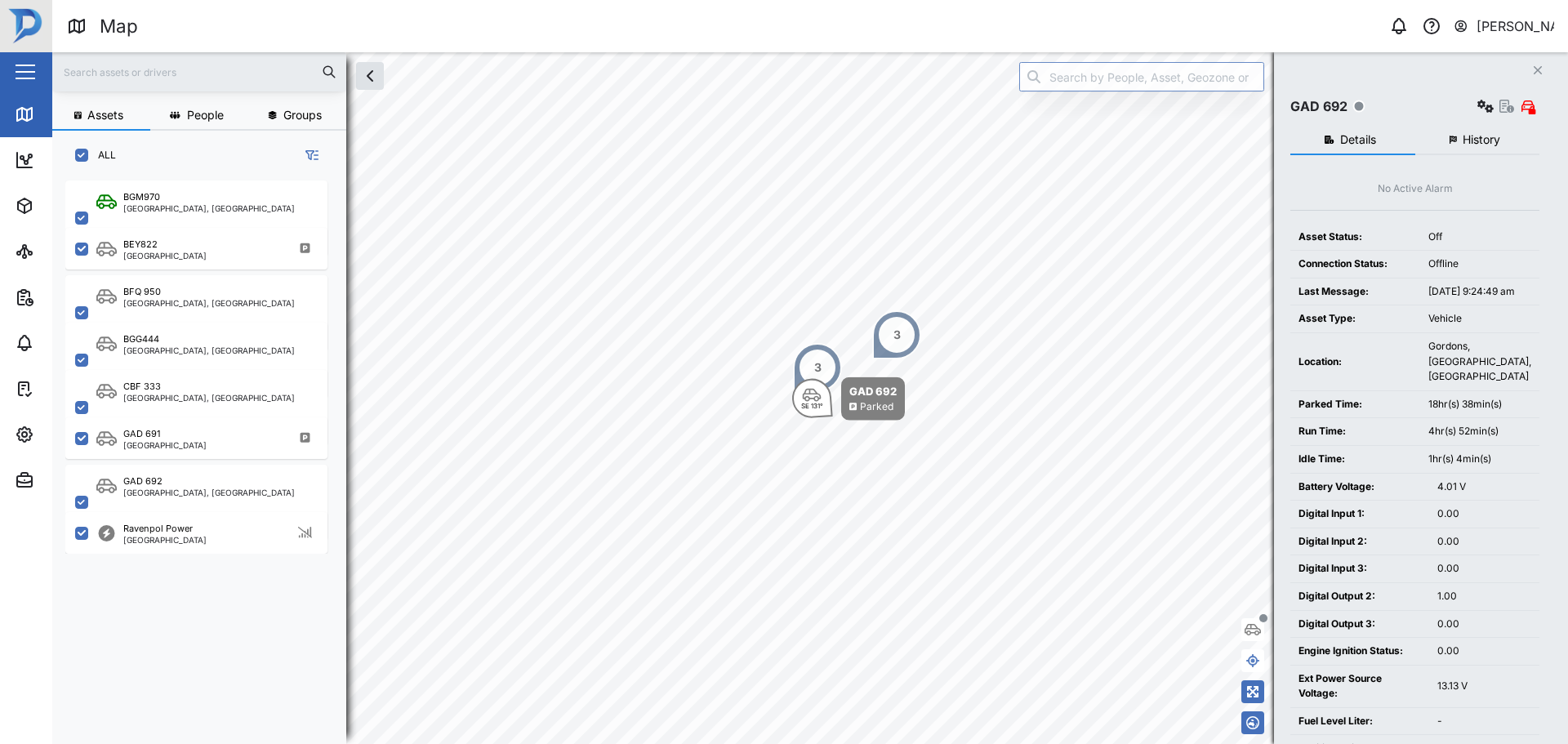
click at [1454, 129] on button "History" at bounding box center [1477, 141] width 125 height 29
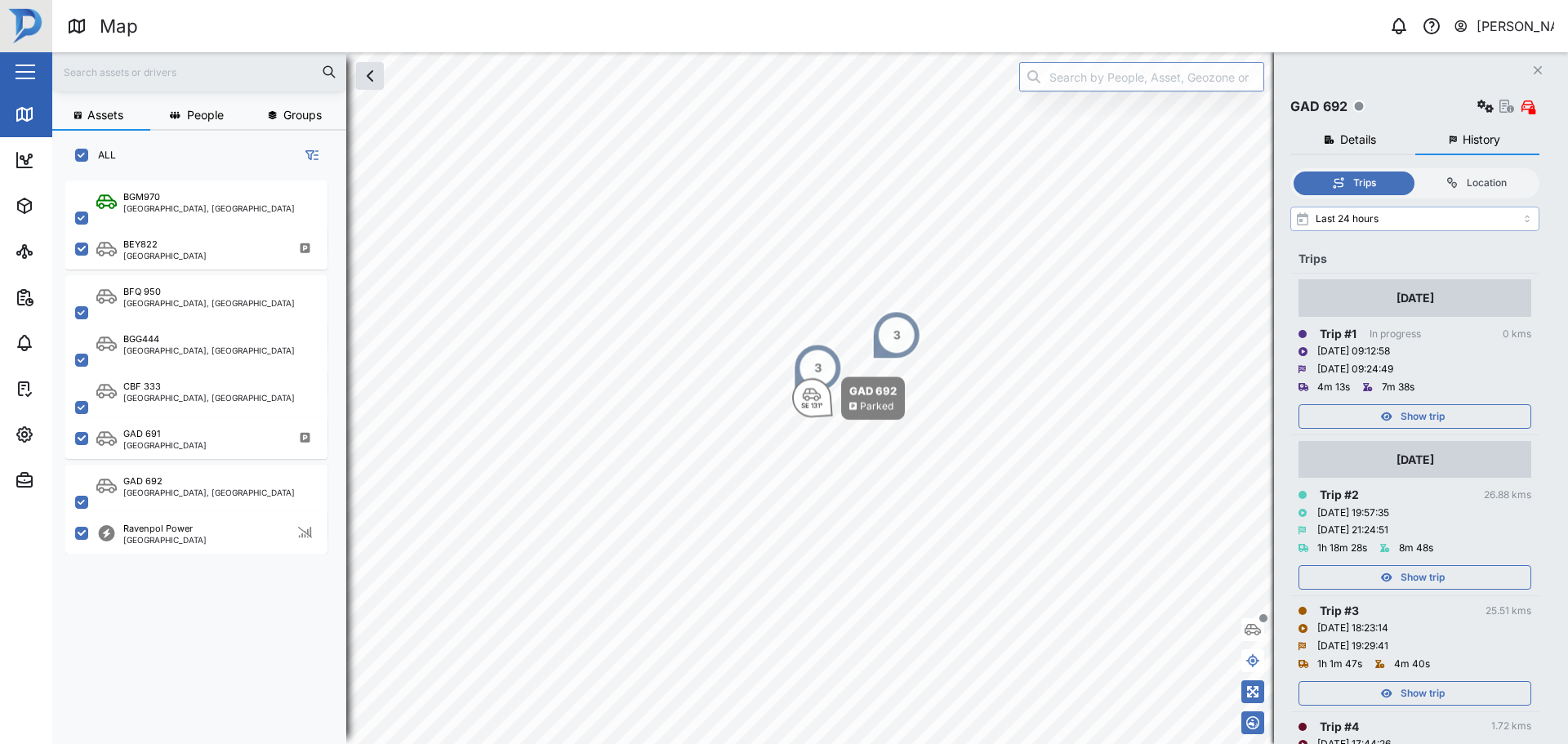
click at [1466, 210] on input "Last 24 hours" at bounding box center [1414, 218] width 249 height 25
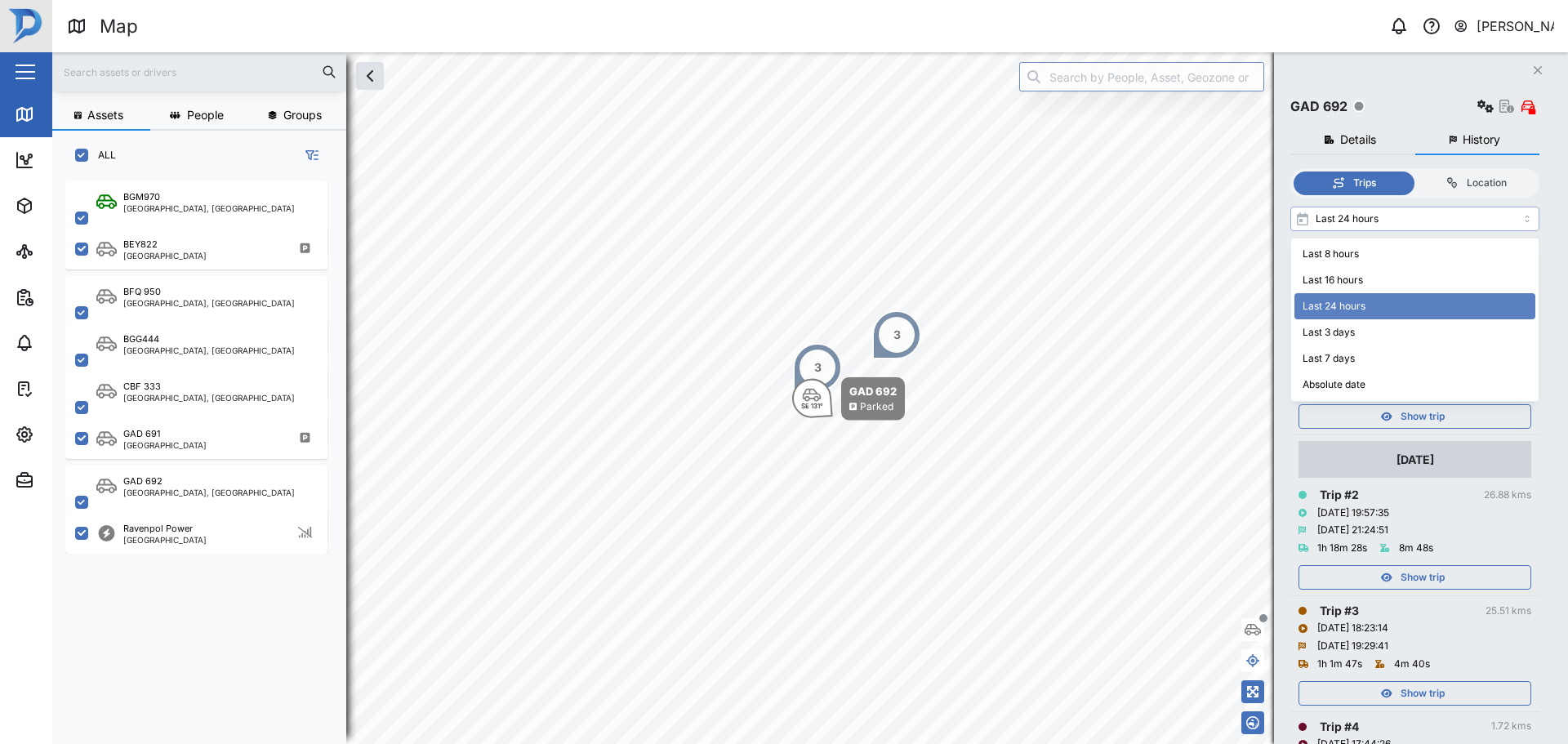
click at [897, 340] on div "3" at bounding box center [897, 334] width 7 height 18
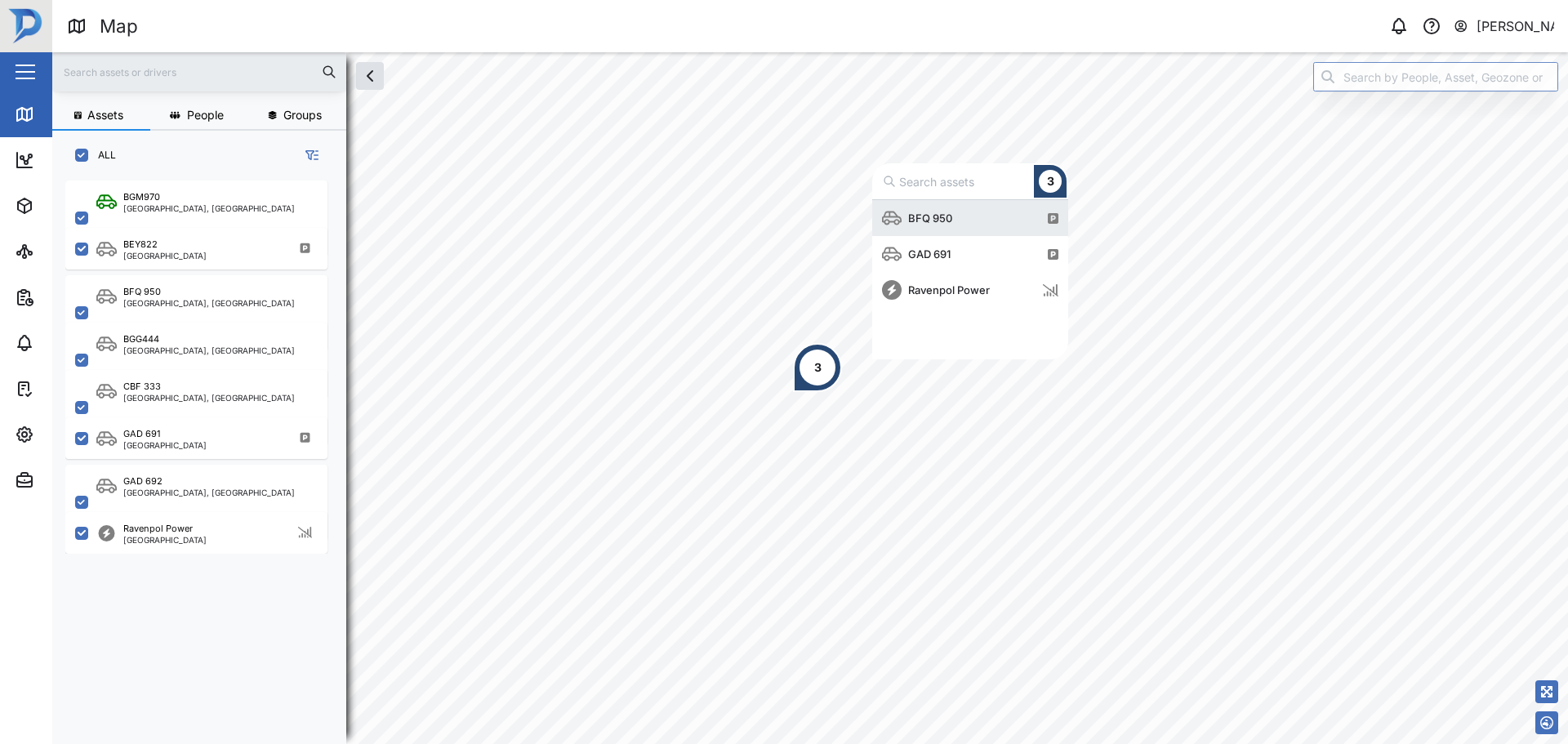
scroll to position [147, 184]
click at [932, 236] on div "GAD 691" at bounding box center [919, 254] width 75 height 36
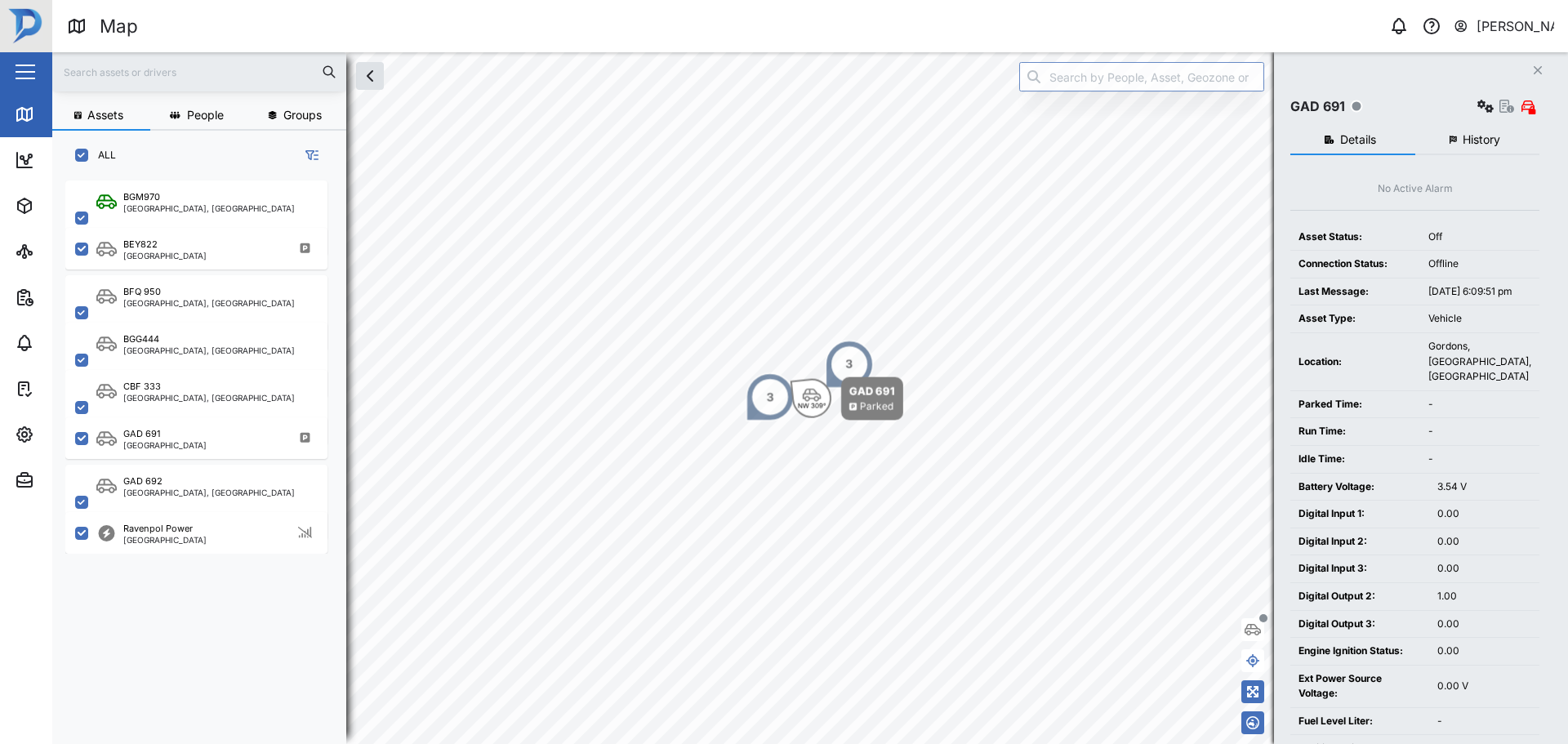
click at [1473, 127] on button "History" at bounding box center [1477, 141] width 125 height 29
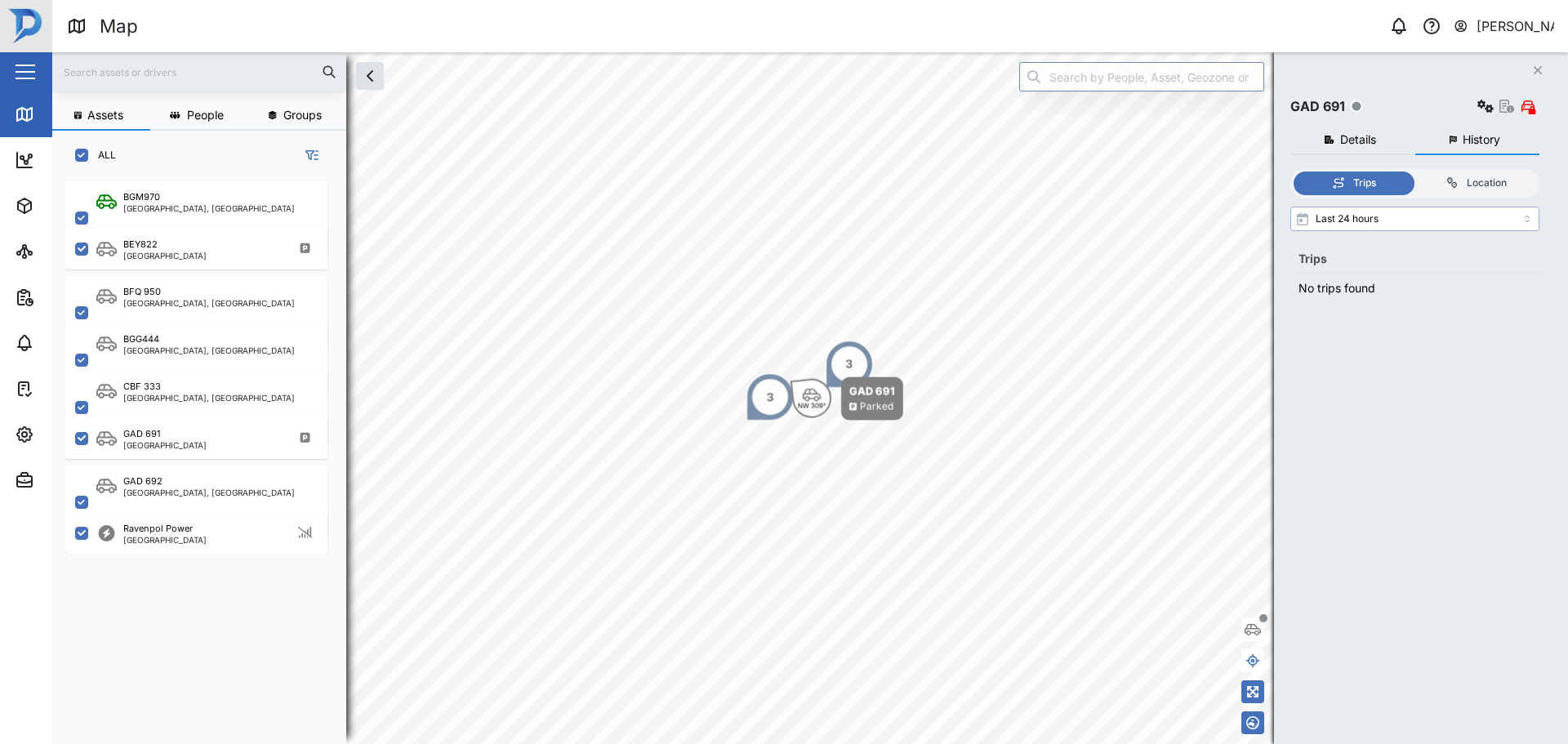
click at [1434, 224] on input "Last 24 hours" at bounding box center [1414, 218] width 249 height 25
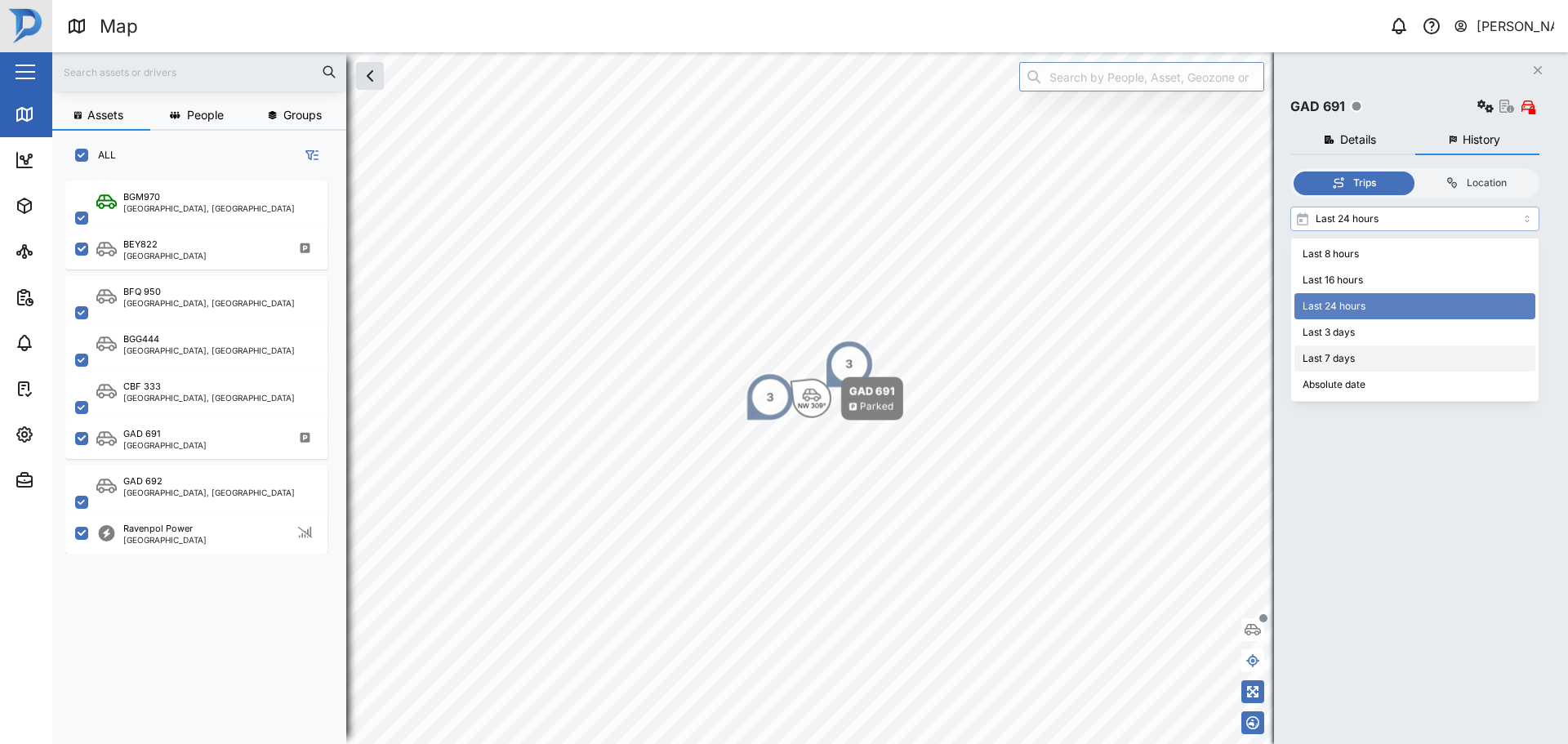
type input "Last 7 days"
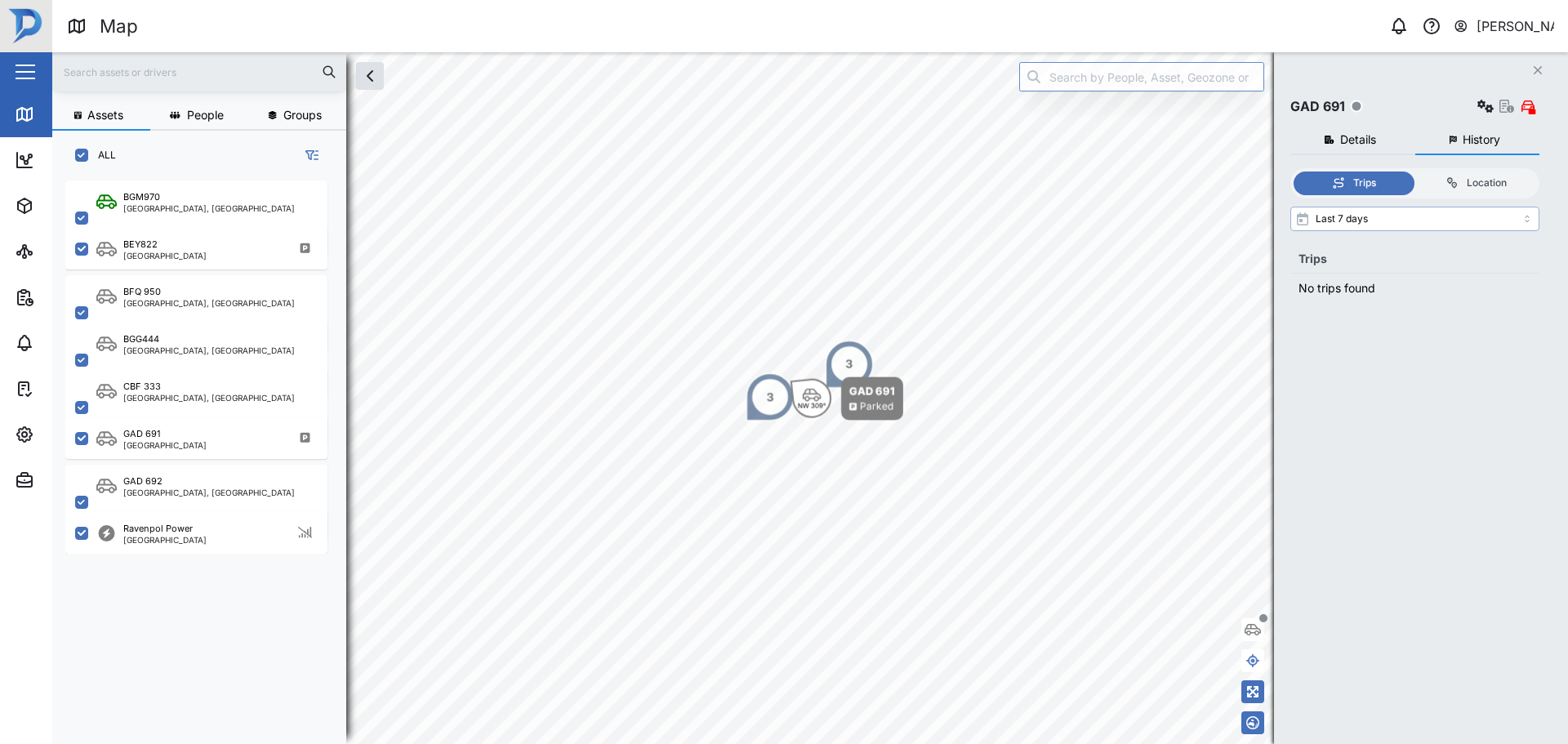
click at [1386, 221] on input "Last 7 days" at bounding box center [1414, 218] width 249 height 25
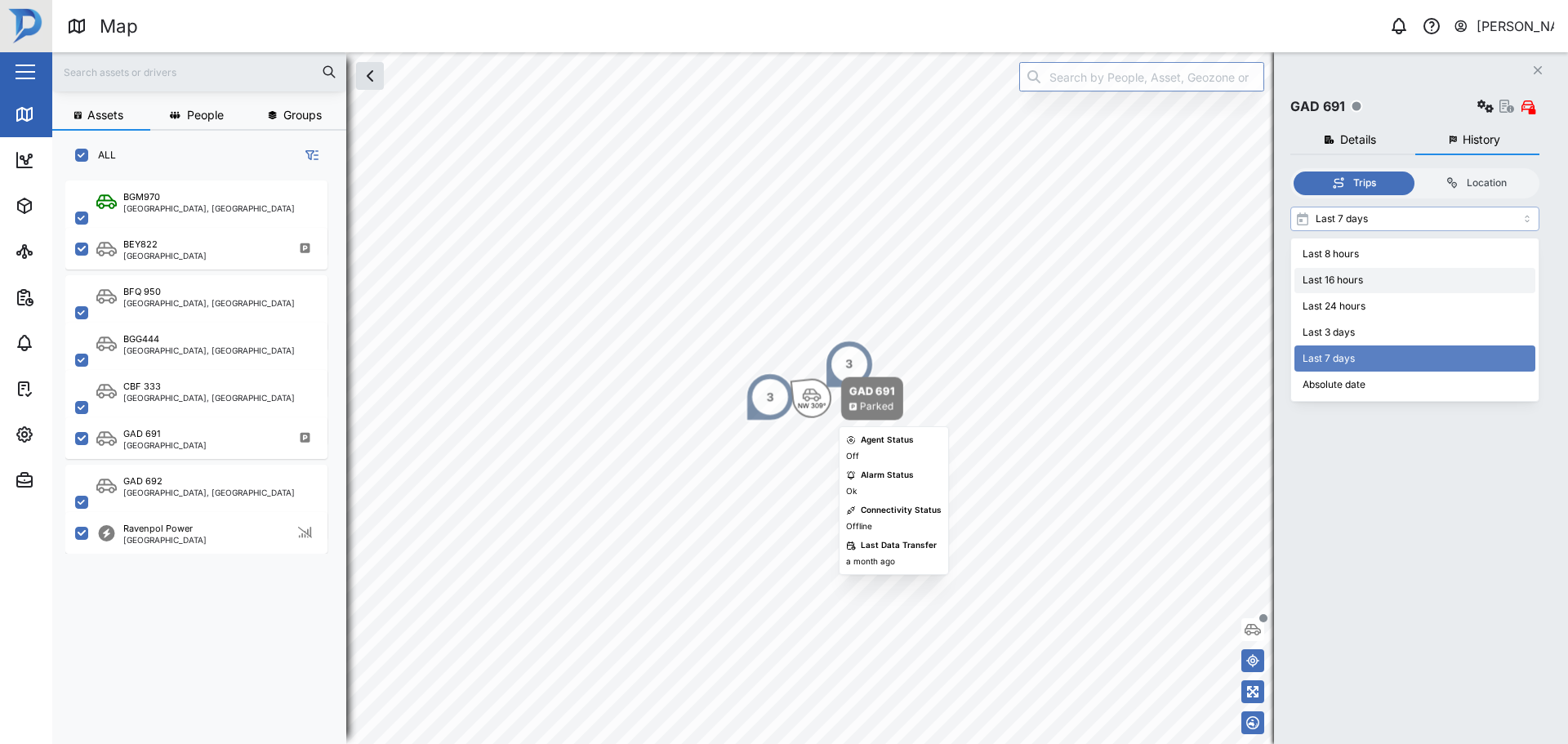
click at [817, 396] on icon "Map marker" at bounding box center [812, 395] width 20 height 15
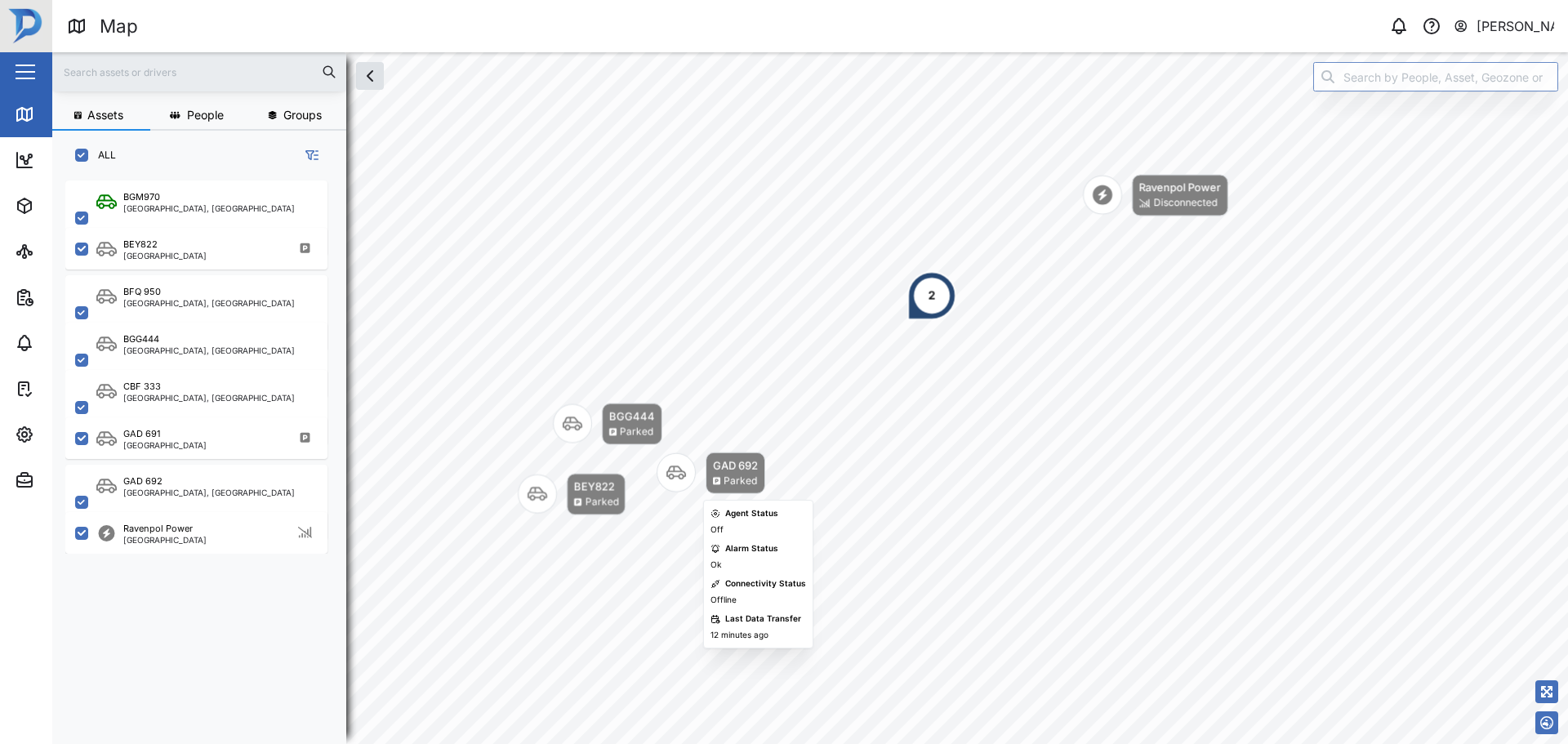
click at [696, 475] on div "Map marker" at bounding box center [676, 473] width 39 height 39
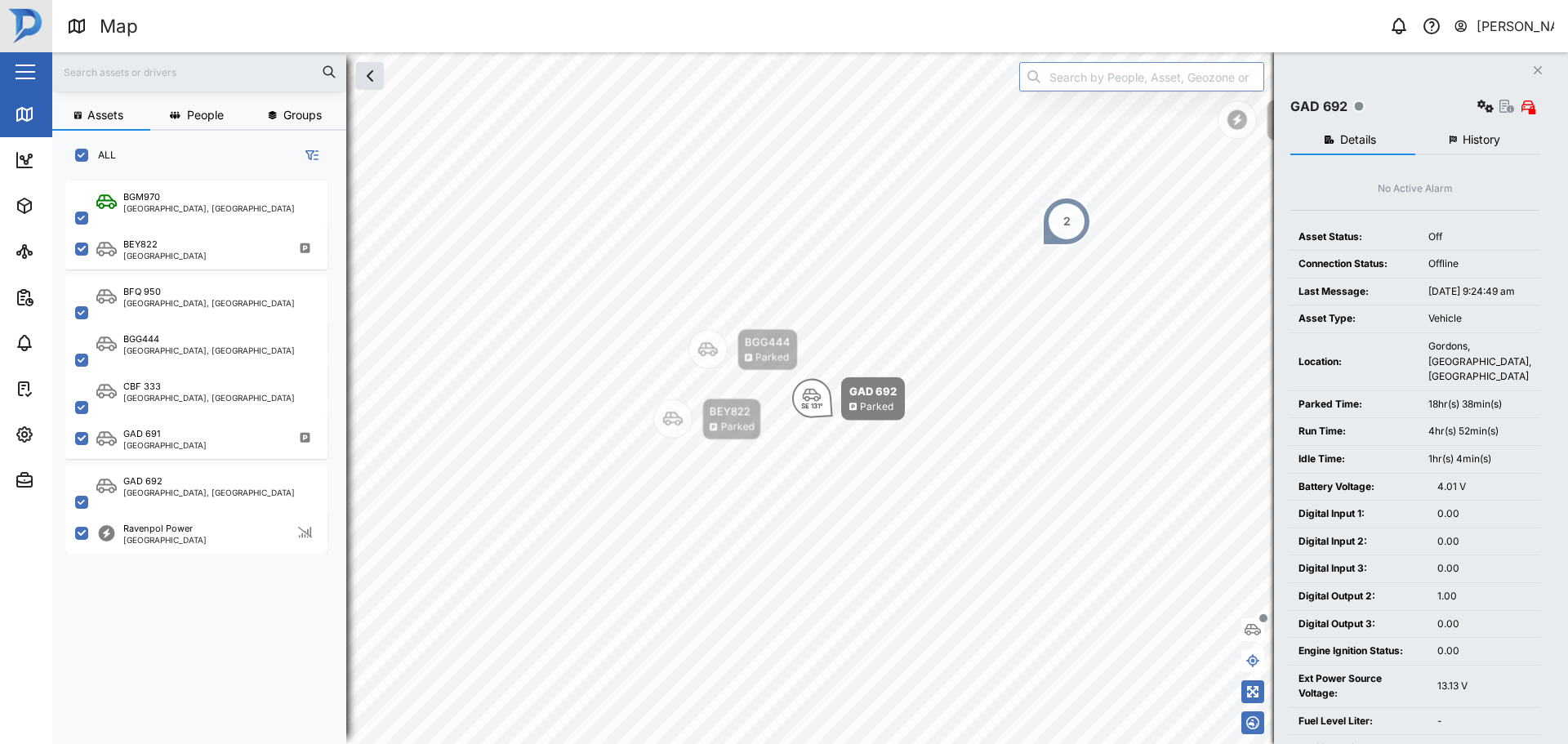
click at [1067, 221] on div "2" at bounding box center [1066, 221] width 7 height 18
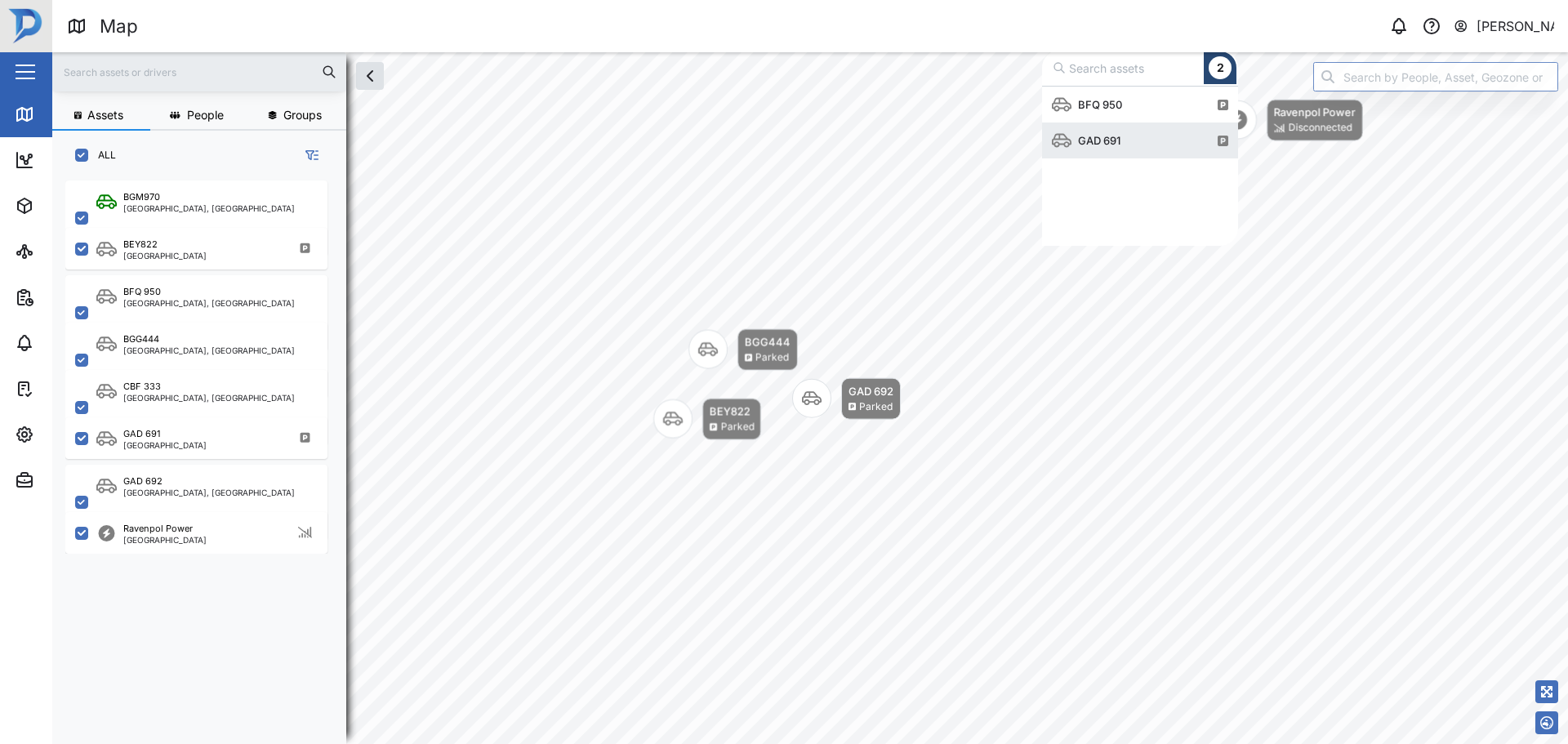
scroll to position [147, 184]
click at [1134, 147] on div "GAD 691" at bounding box center [1139, 141] width 176 height 36
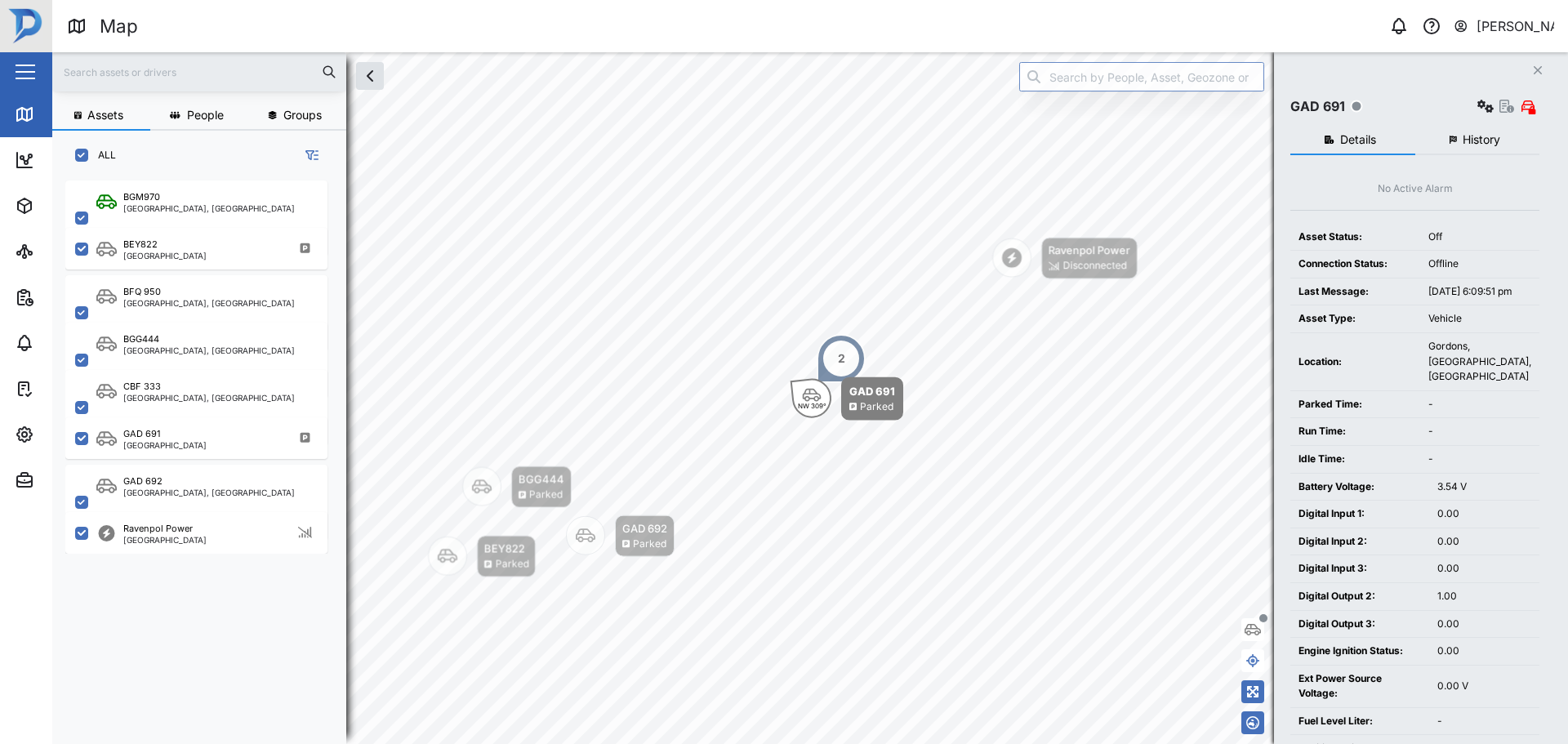
scroll to position [245, 0]
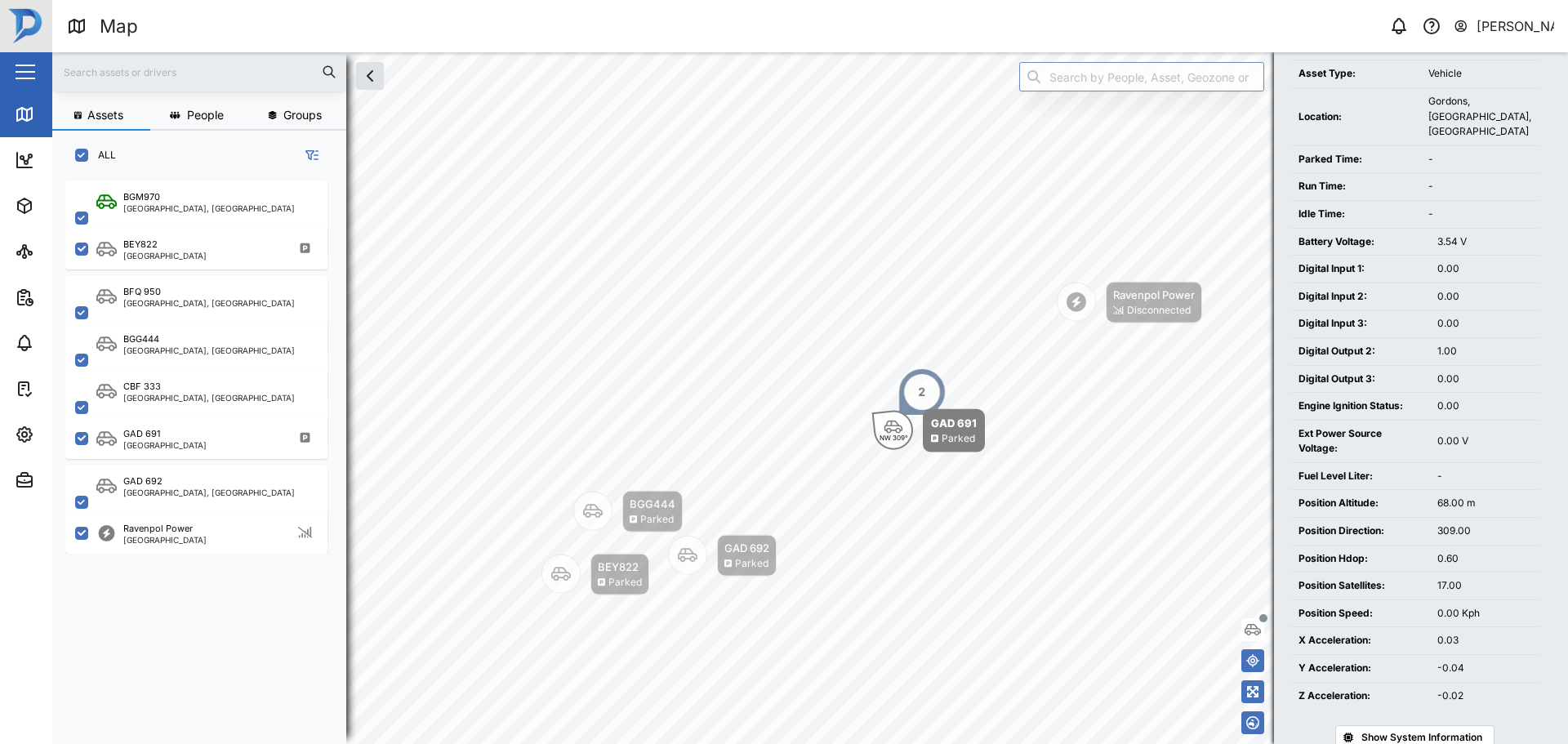
click at [736, 556] on div "Parked" at bounding box center [752, 564] width 33 height 16
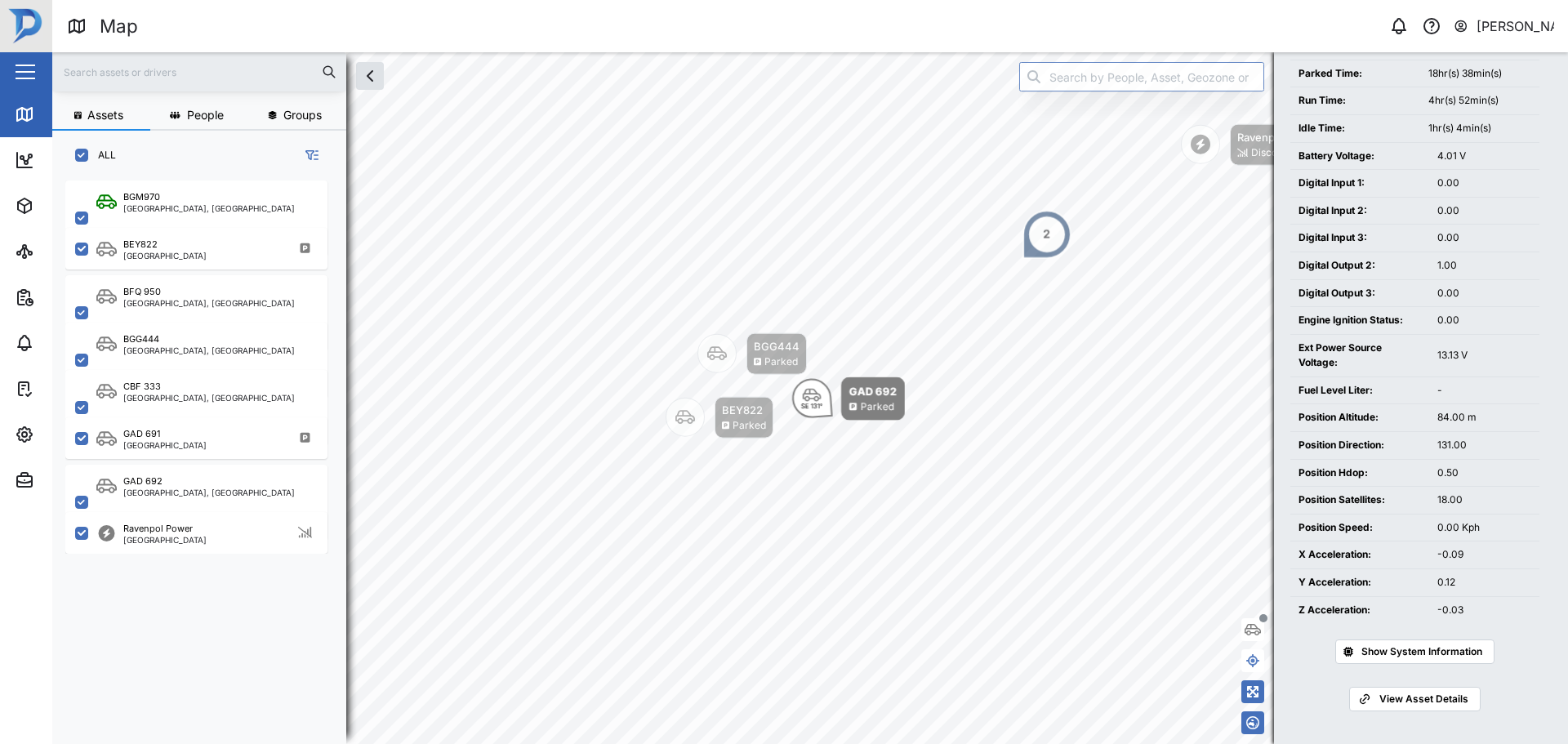
scroll to position [346, 0]
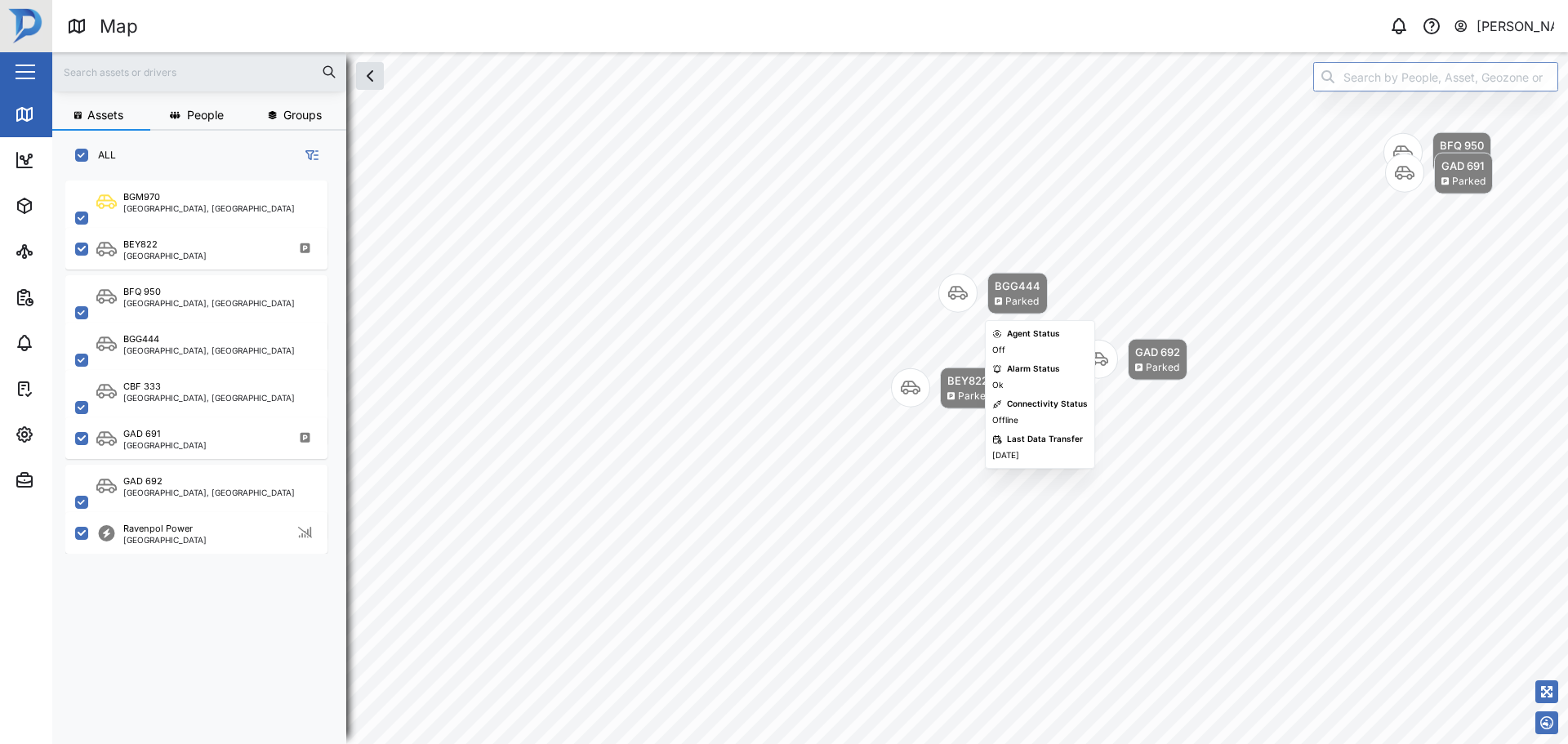
click at [986, 300] on div "BGG444 Parked" at bounding box center [992, 293] width 109 height 41
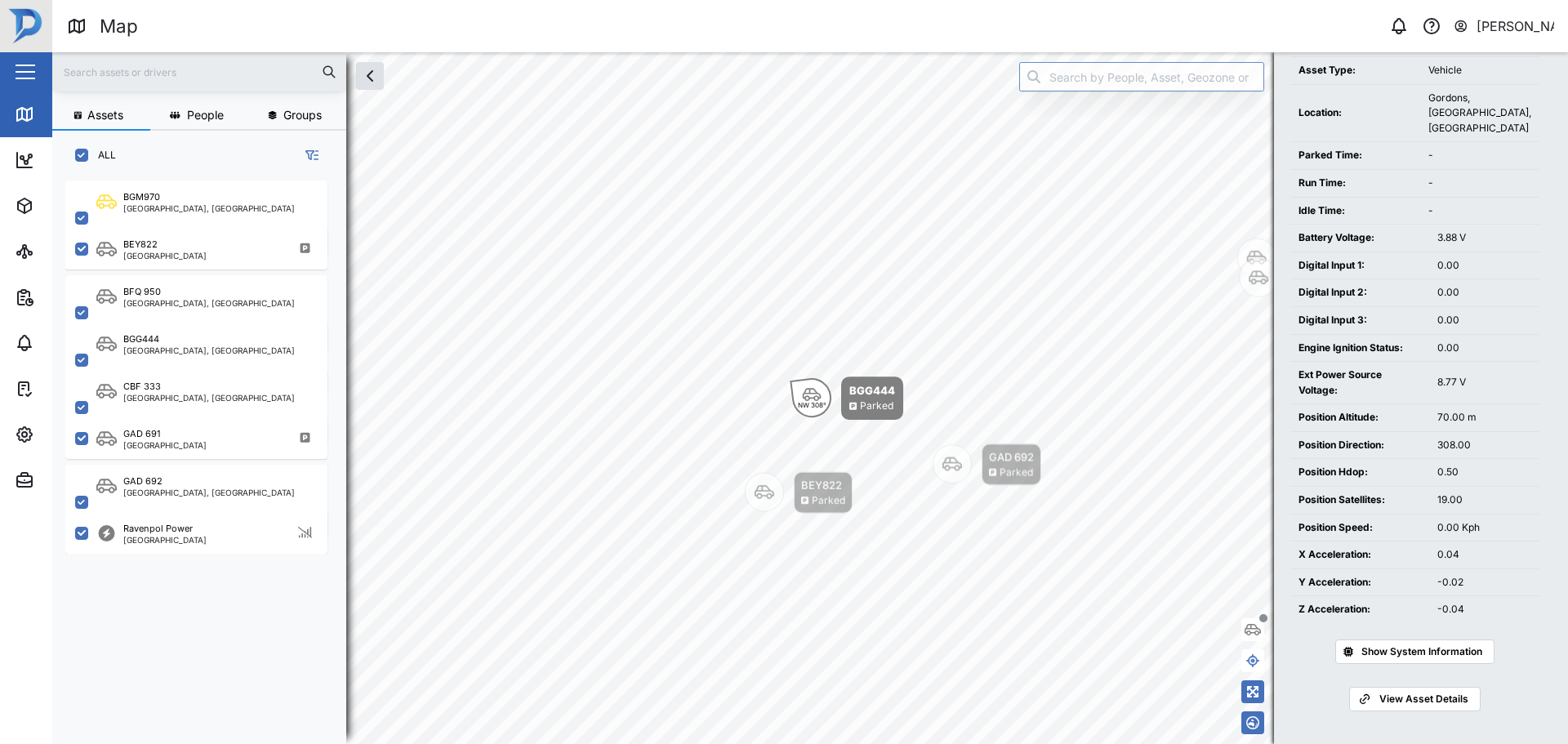
scroll to position [283, 0]
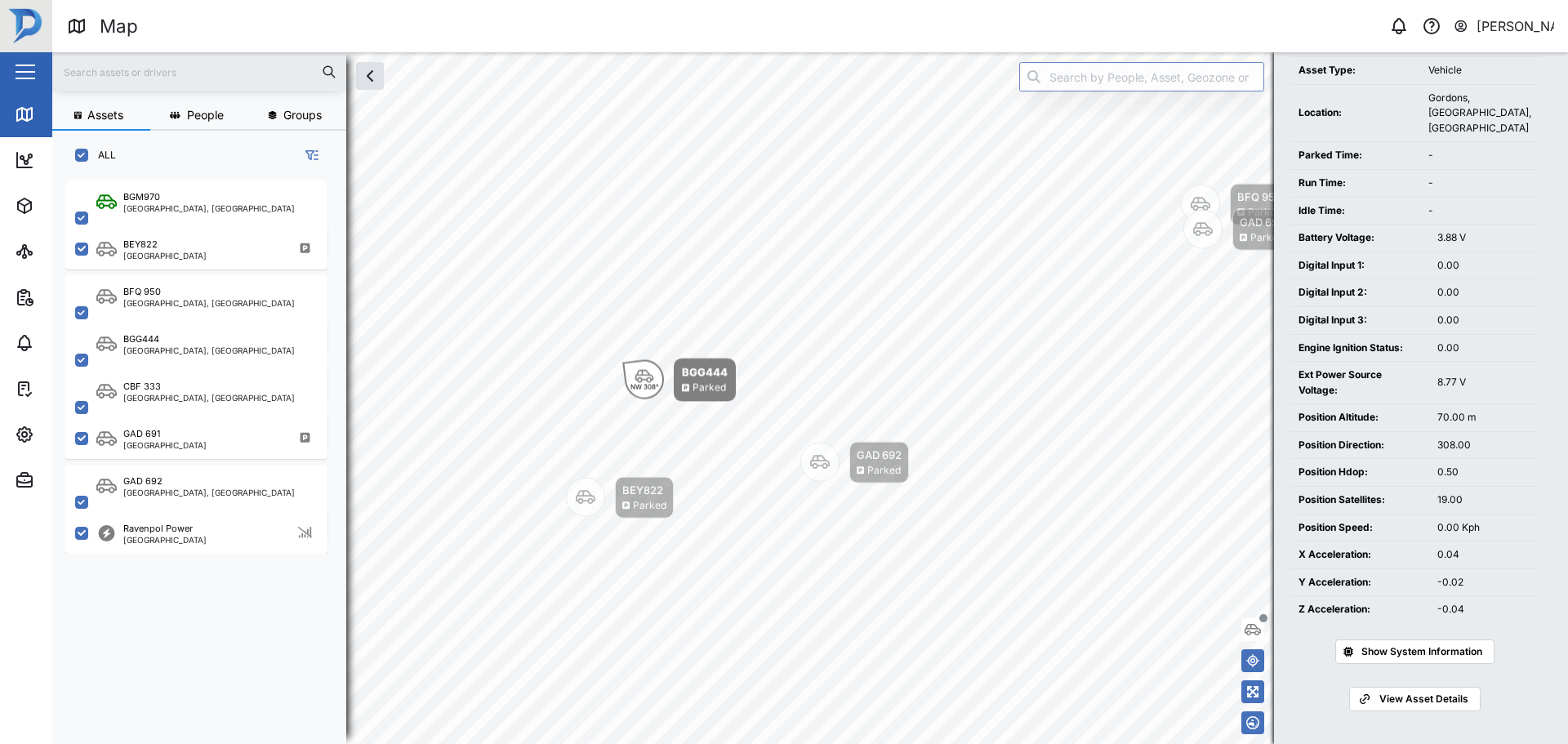
scroll to position [38, 0]
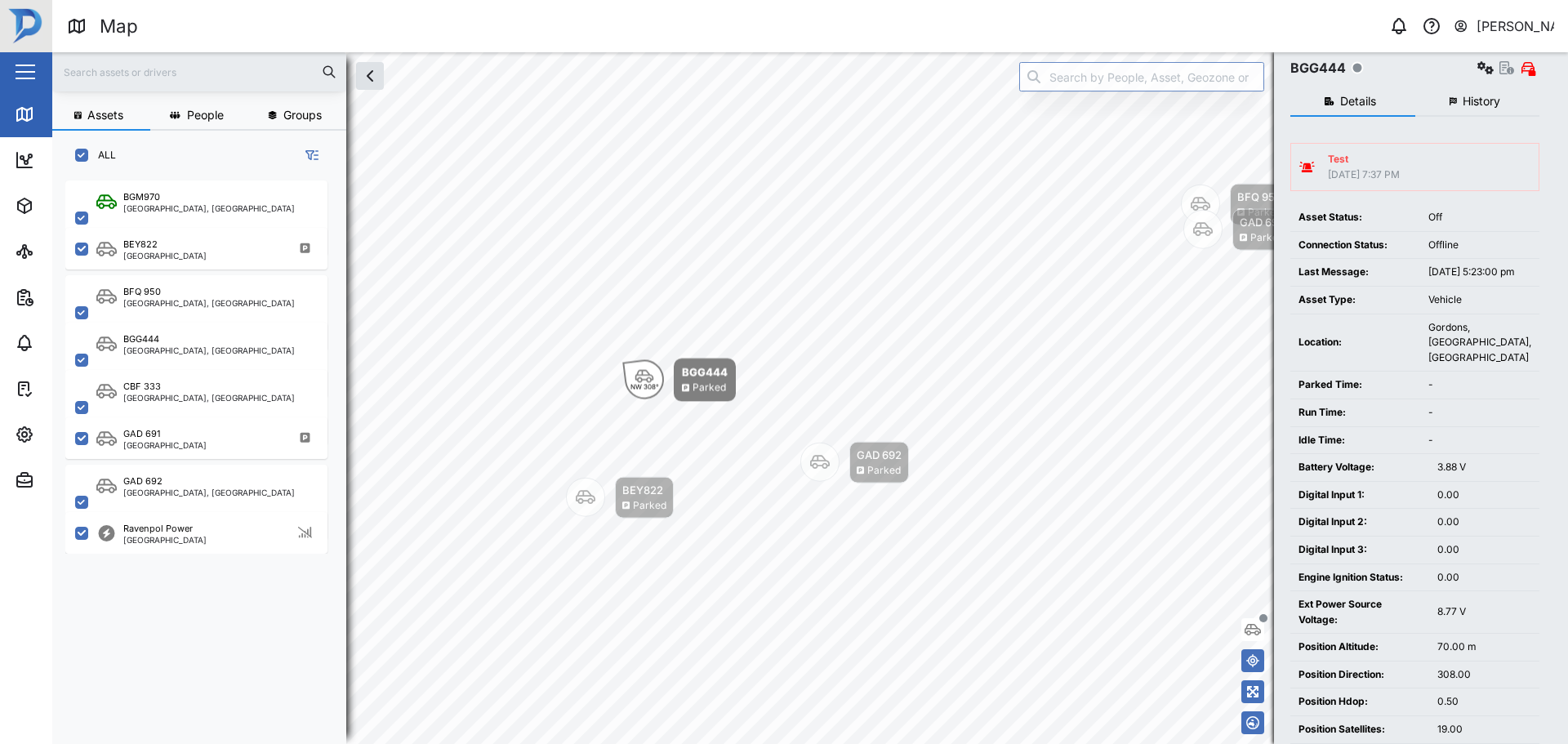
click at [1473, 95] on span "History" at bounding box center [1481, 101] width 37 height 12
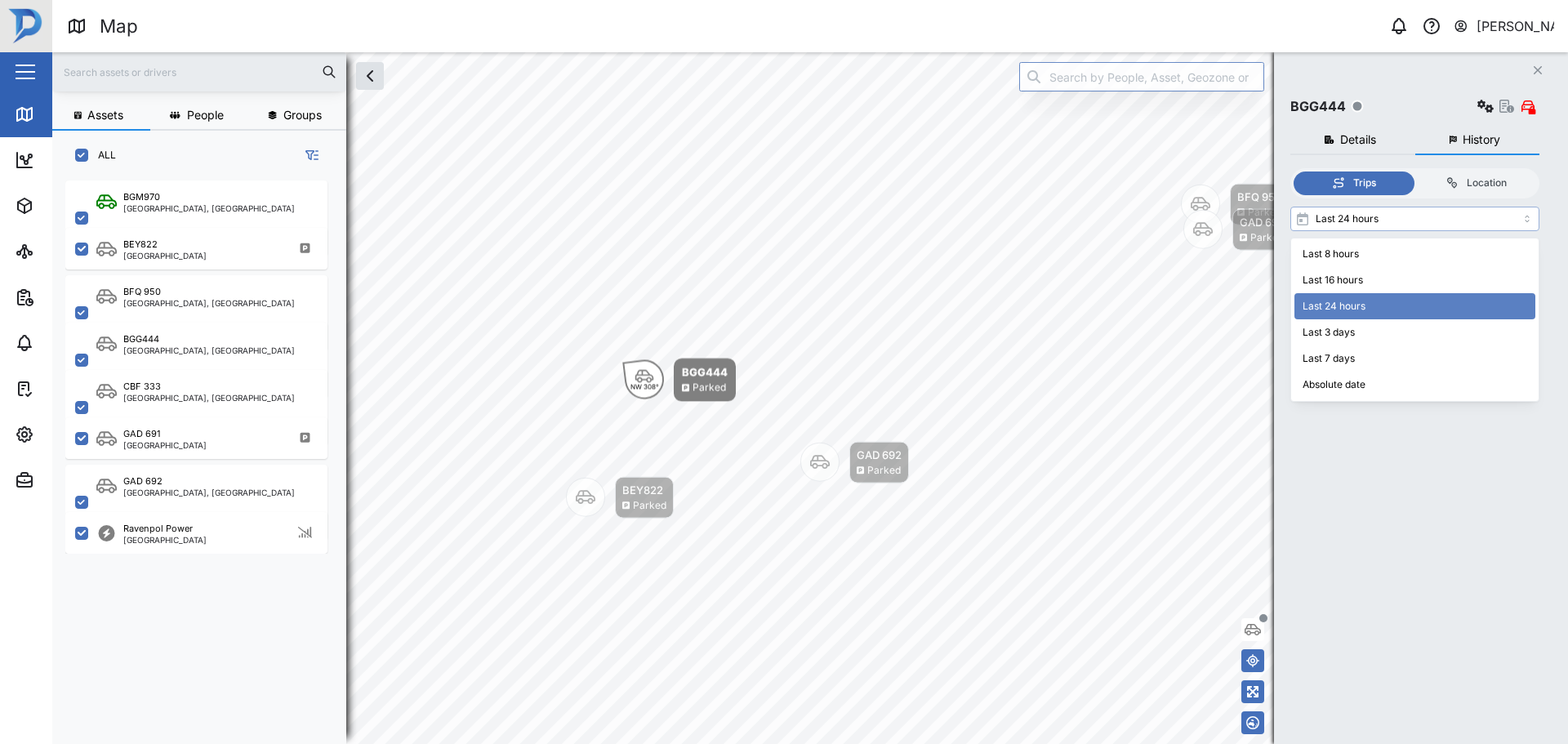
click at [1425, 222] on input "Last 24 hours" at bounding box center [1414, 218] width 249 height 25
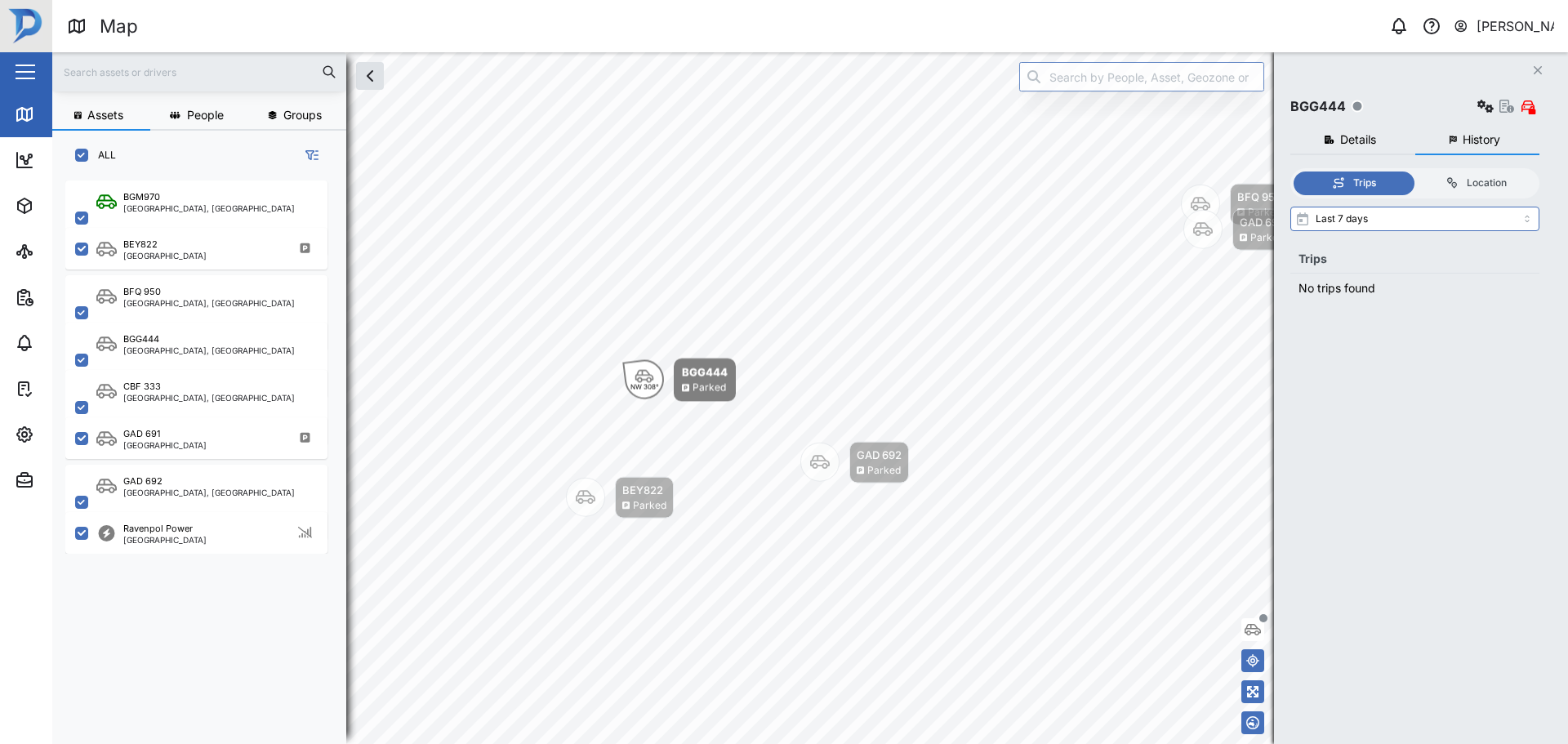
click at [1384, 200] on div "Trips Location Last 7 days Trips No trips found" at bounding box center [1414, 439] width 249 height 543
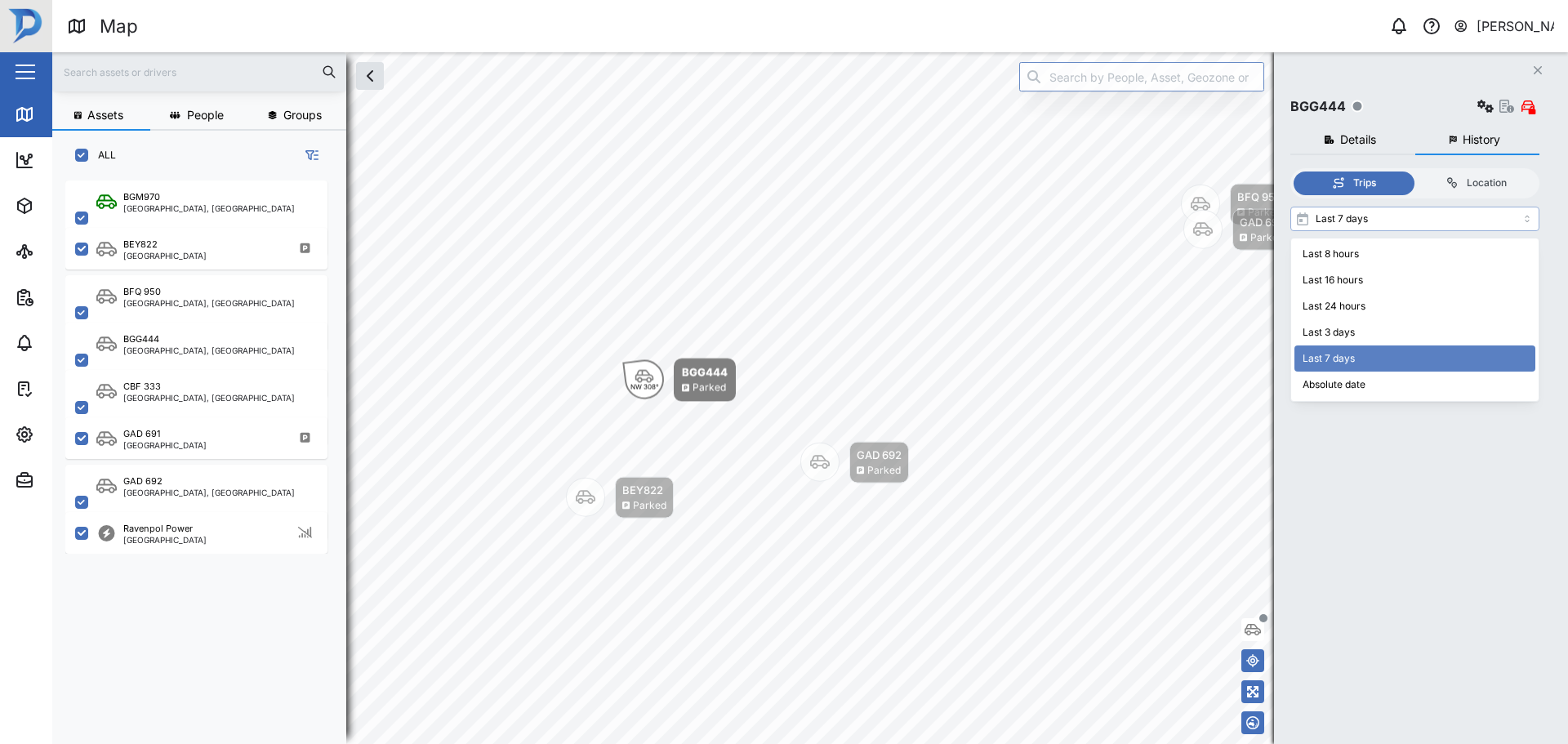
click at [1382, 214] on input "Last 7 days" at bounding box center [1414, 218] width 249 height 25
type input "Last 3 days"
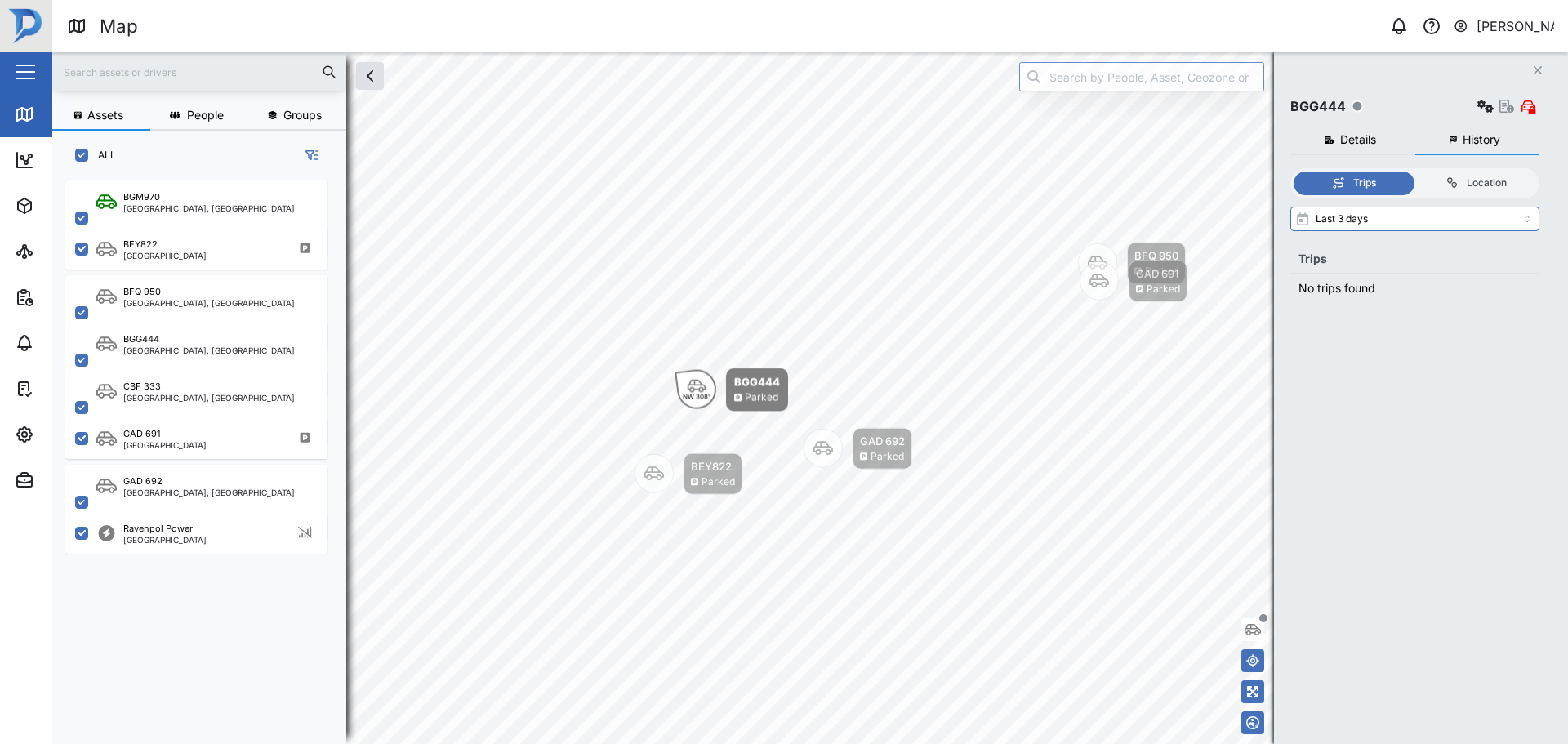
click at [1079, 302] on div "GAD 691 Parked" at bounding box center [1133, 281] width 108 height 41
